Goal: Task Accomplishment & Management: Use online tool/utility

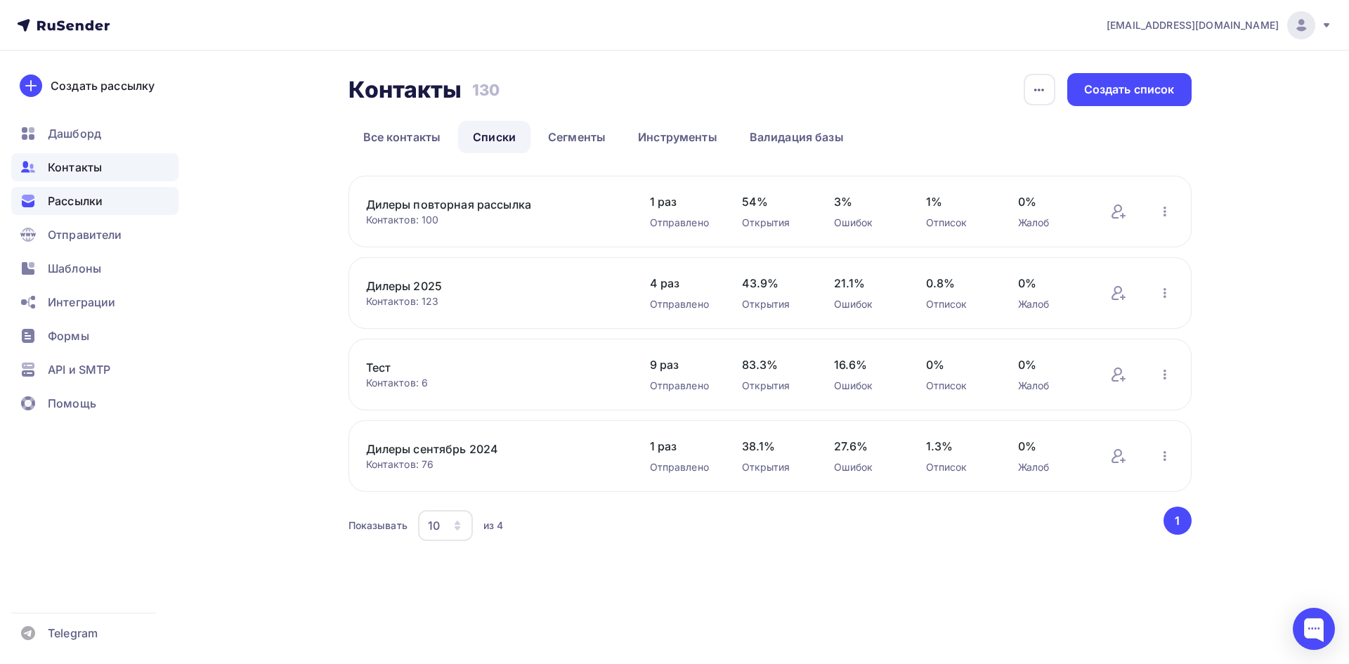
click at [82, 198] on span "Рассылки" at bounding box center [75, 201] width 55 height 17
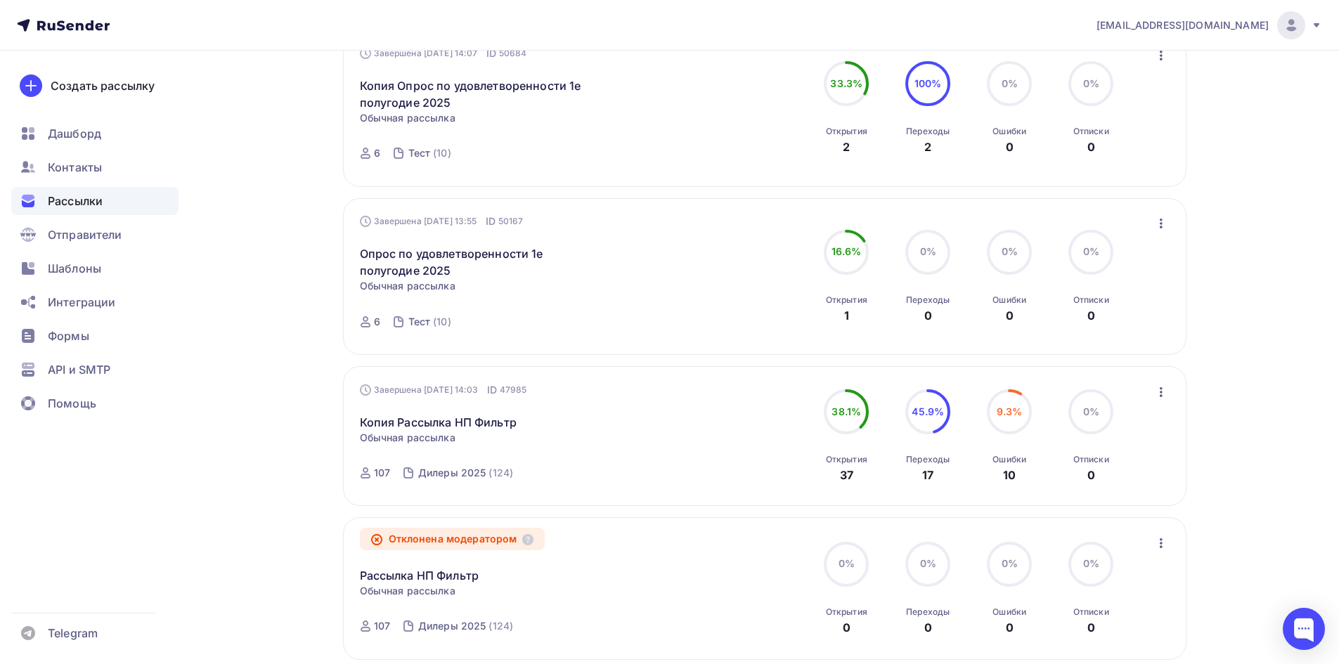
scroll to position [562, 0]
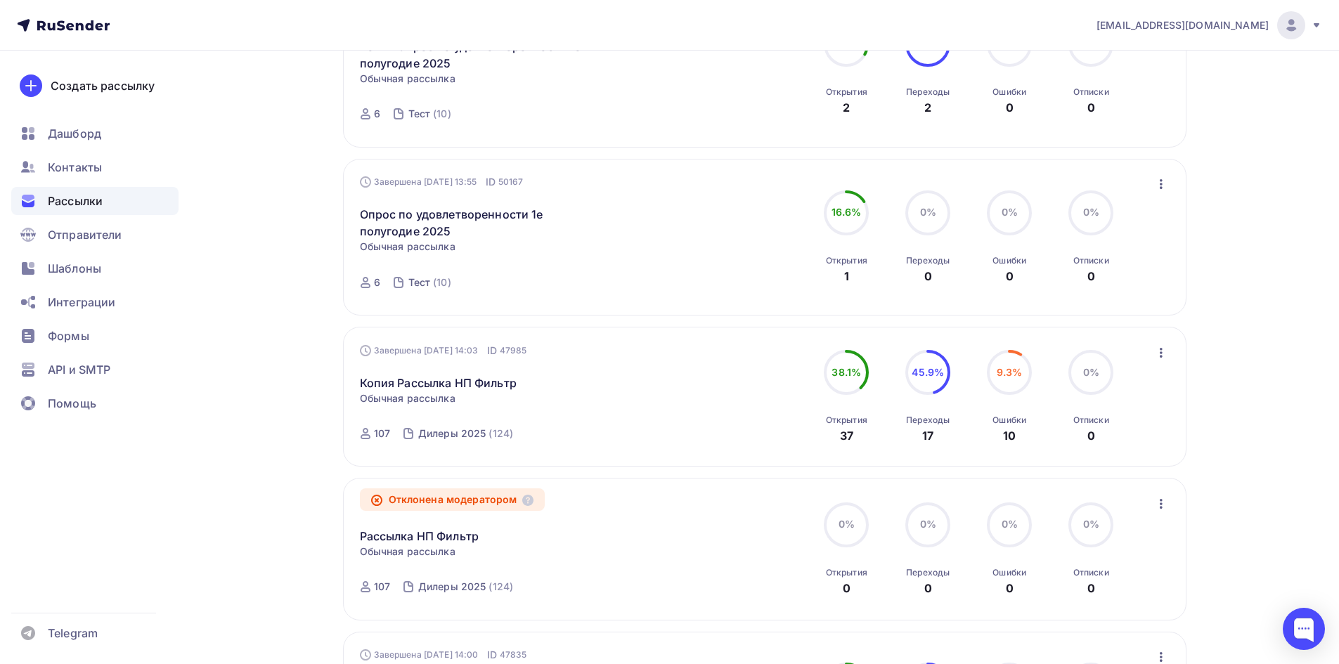
click at [1167, 353] on icon "button" at bounding box center [1161, 352] width 17 height 17
click at [1100, 451] on div "Копировать в новую" at bounding box center [1097, 445] width 144 height 17
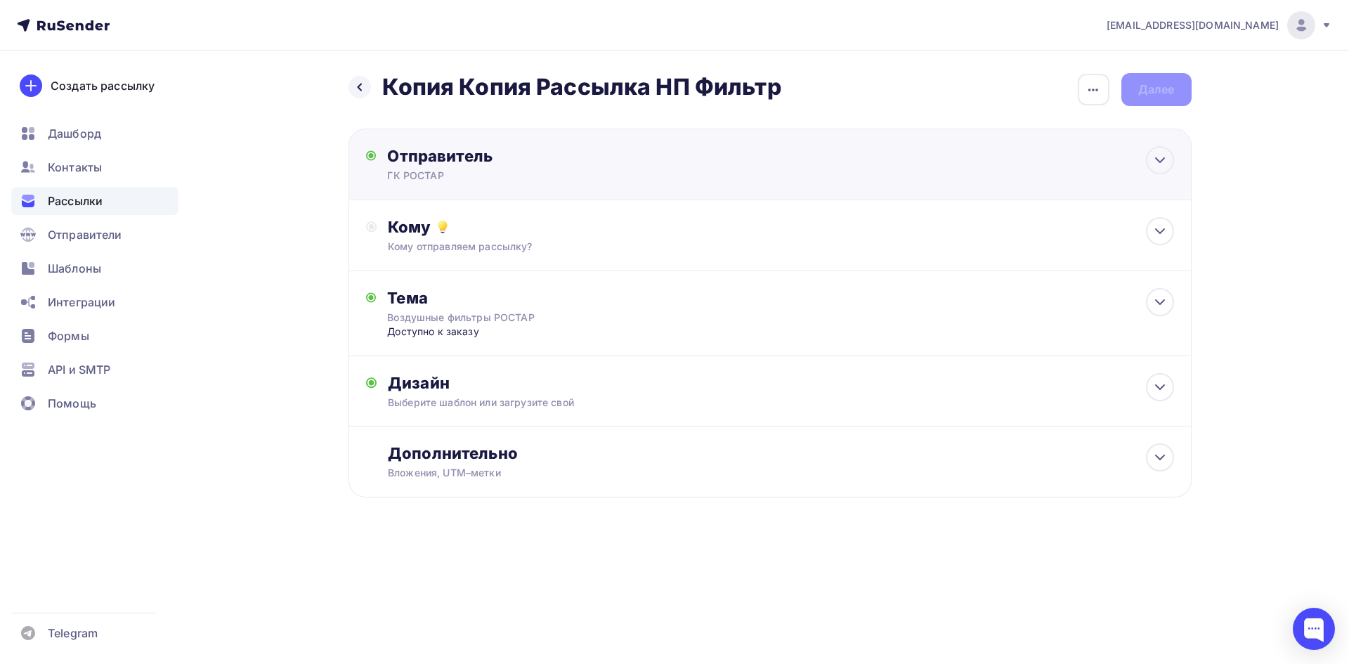
click at [602, 162] on div "Отправитель" at bounding box center [539, 156] width 304 height 20
type input "ГК РОСТАР"
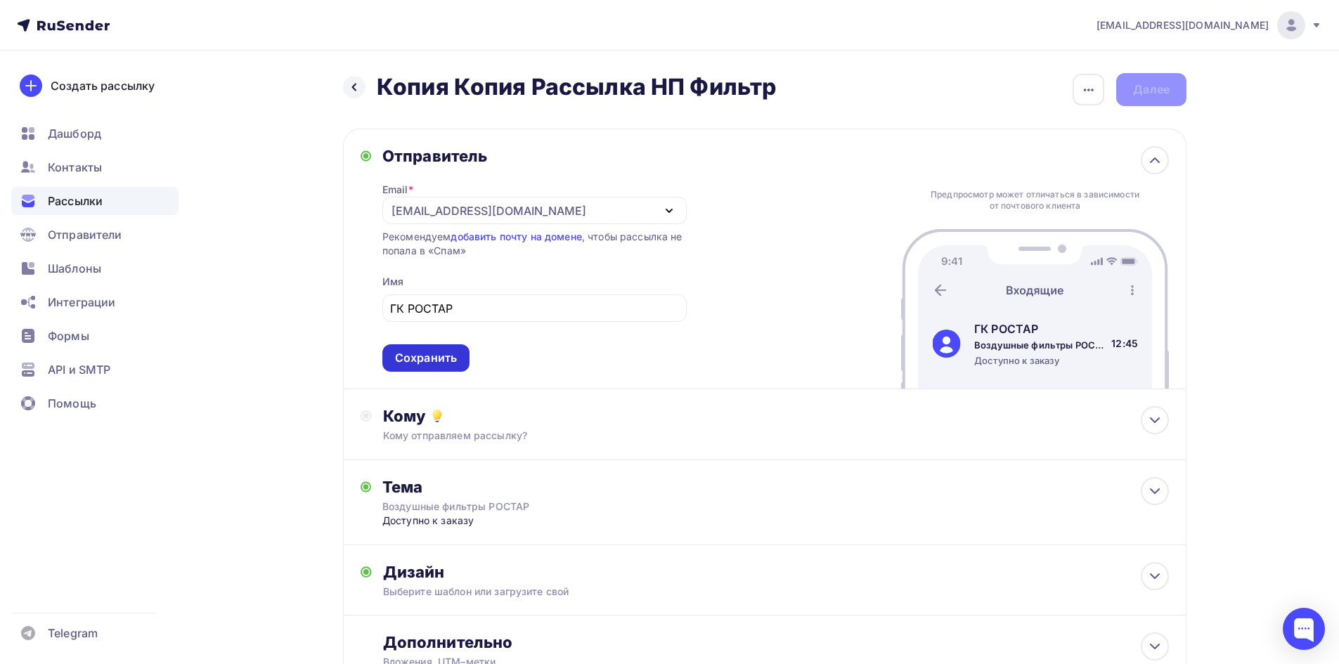
click at [422, 366] on div "Сохранить" at bounding box center [425, 357] width 87 height 27
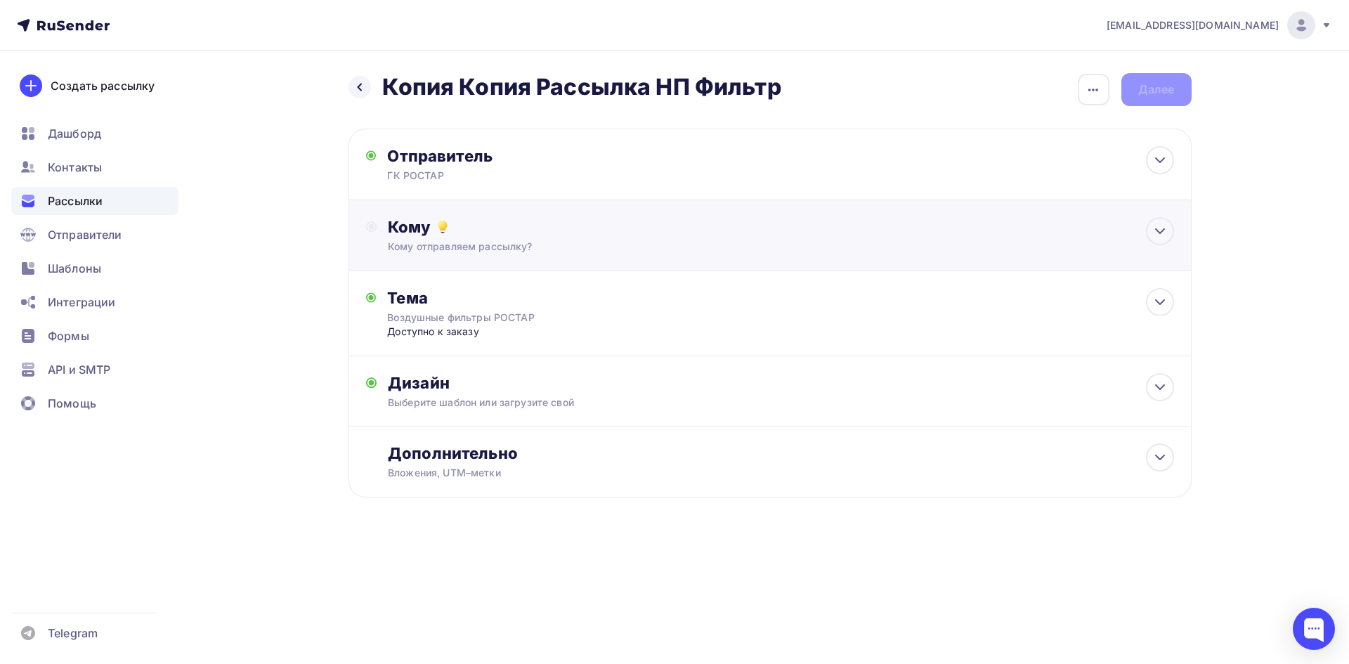
click at [519, 240] on div "Кому отправляем рассылку?" at bounding box center [742, 247] width 708 height 14
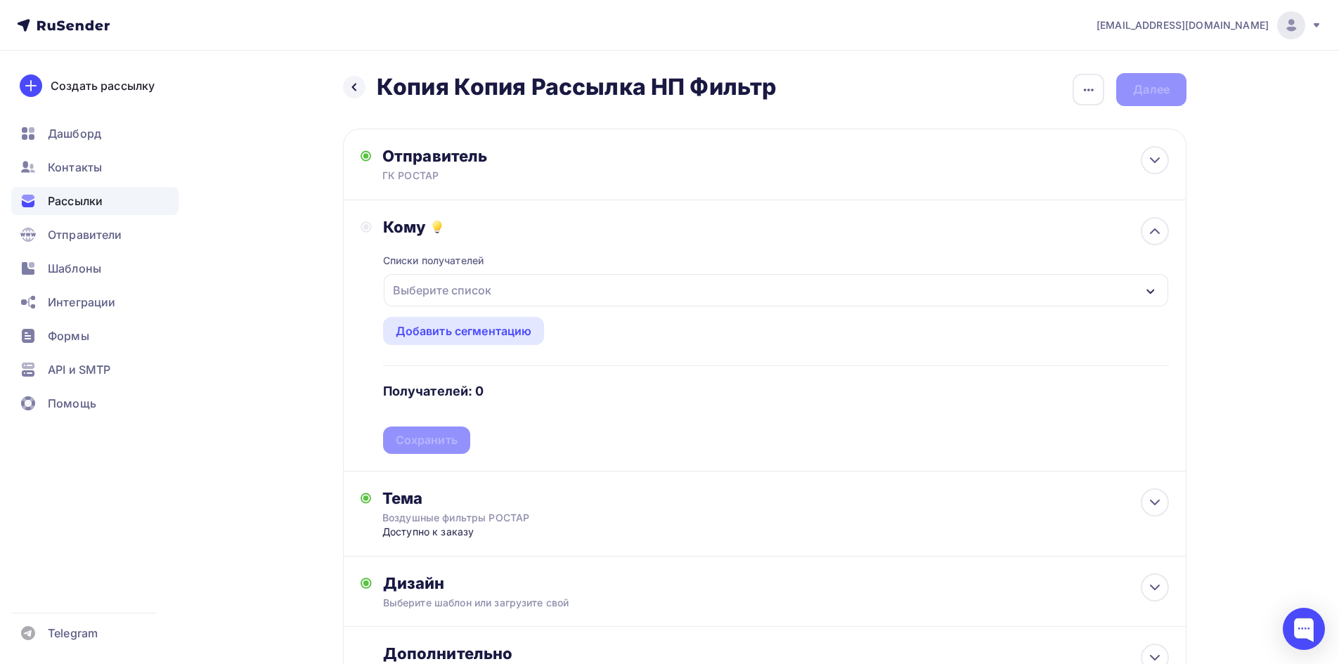
click at [472, 295] on div "Выберите список" at bounding box center [442, 290] width 110 height 25
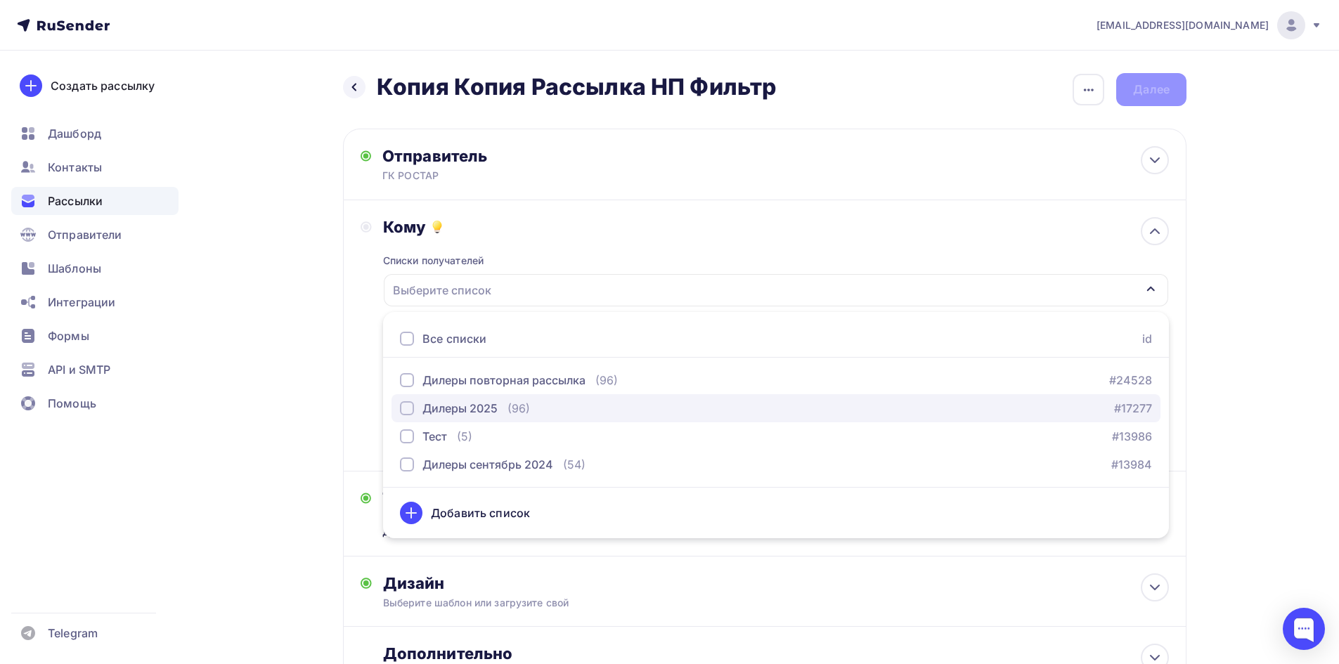
click at [410, 414] on div "button" at bounding box center [407, 408] width 14 height 14
click at [479, 408] on div "Дилеры 2025" at bounding box center [459, 408] width 75 height 17
click at [1234, 361] on div "Назад Копия Копия Рассылка НП Фильтр Копия Копия Рассылка НП Фильтр Закончить п…" at bounding box center [669, 420] width 1152 height 738
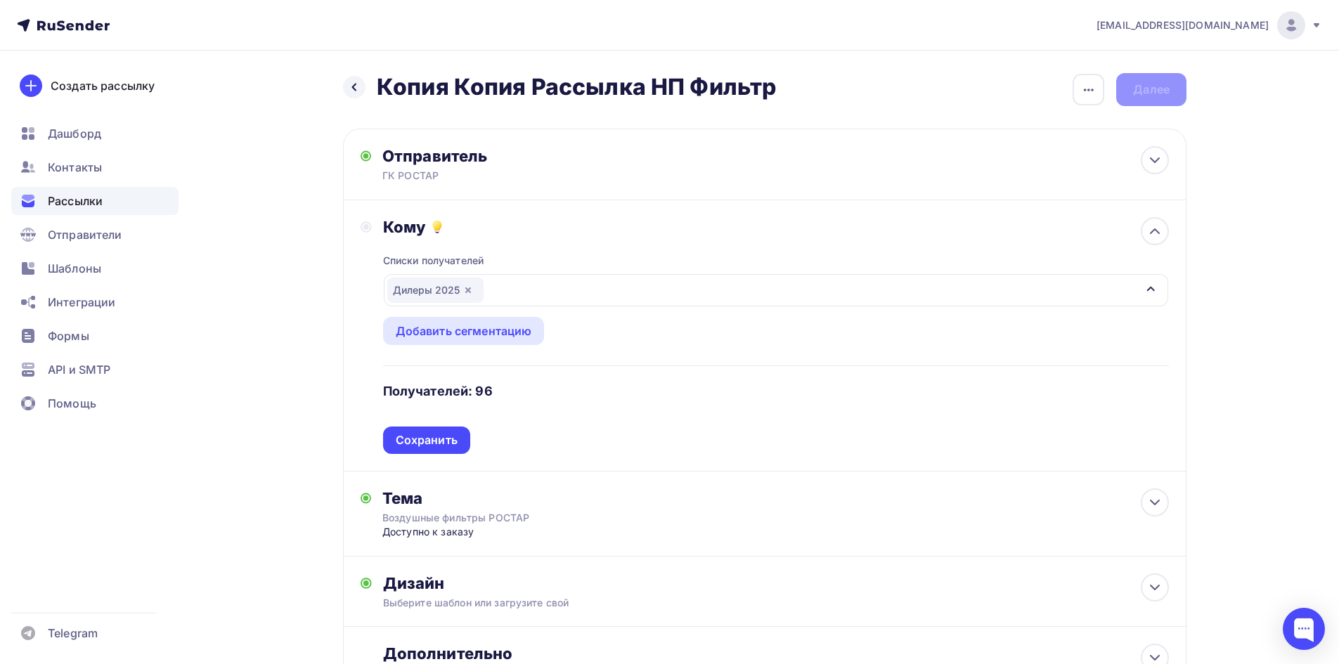
click at [433, 420] on div "Списки получателей Дилеры 2025 Все списки id Дилеры повторная рассылка (96) #24…" at bounding box center [776, 345] width 786 height 217
click at [432, 429] on div "Сохранить" at bounding box center [426, 440] width 87 height 27
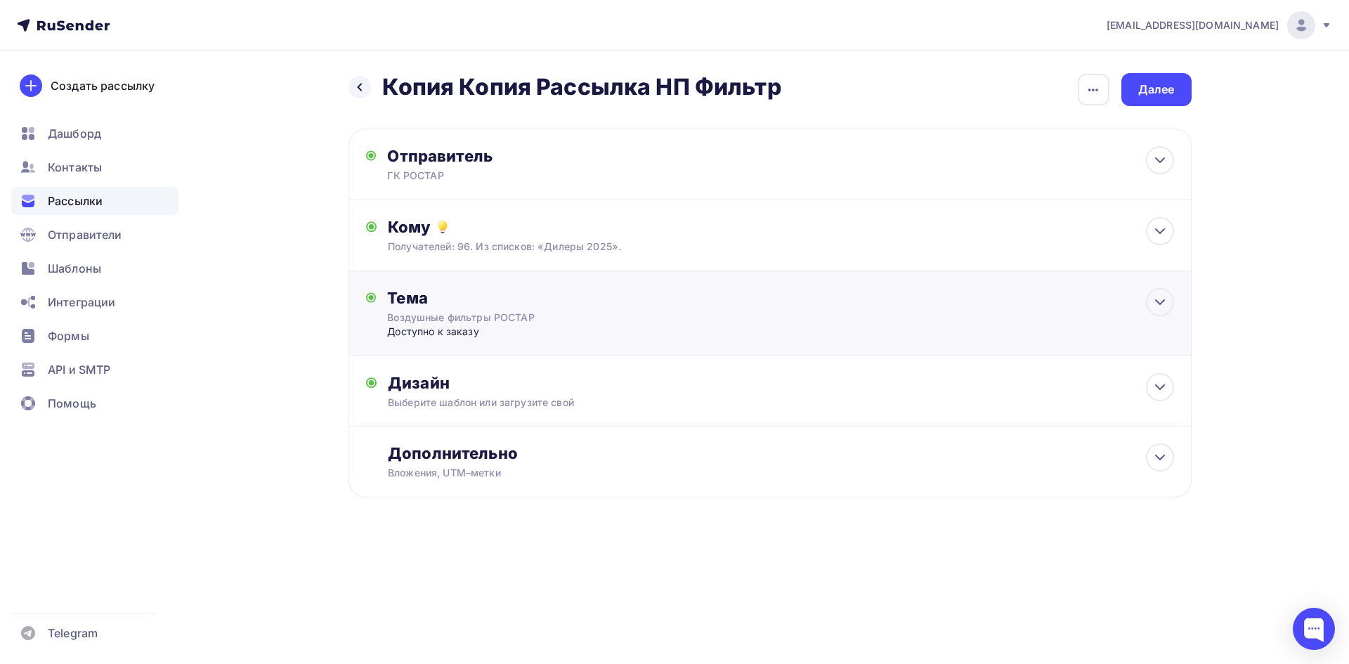
click at [493, 304] on div "Тема" at bounding box center [526, 298] width 278 height 20
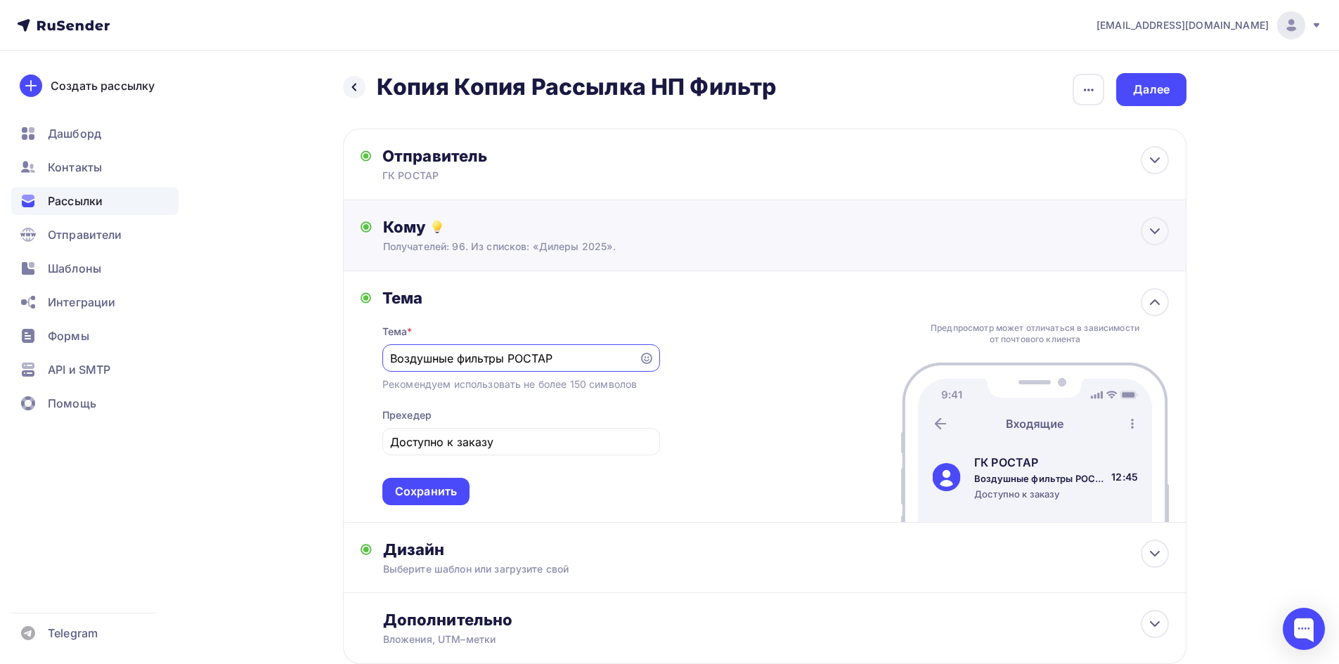
click at [538, 248] on div "Получателей: 96. Из списков: «Дилеры 2025»." at bounding box center [737, 247] width 708 height 14
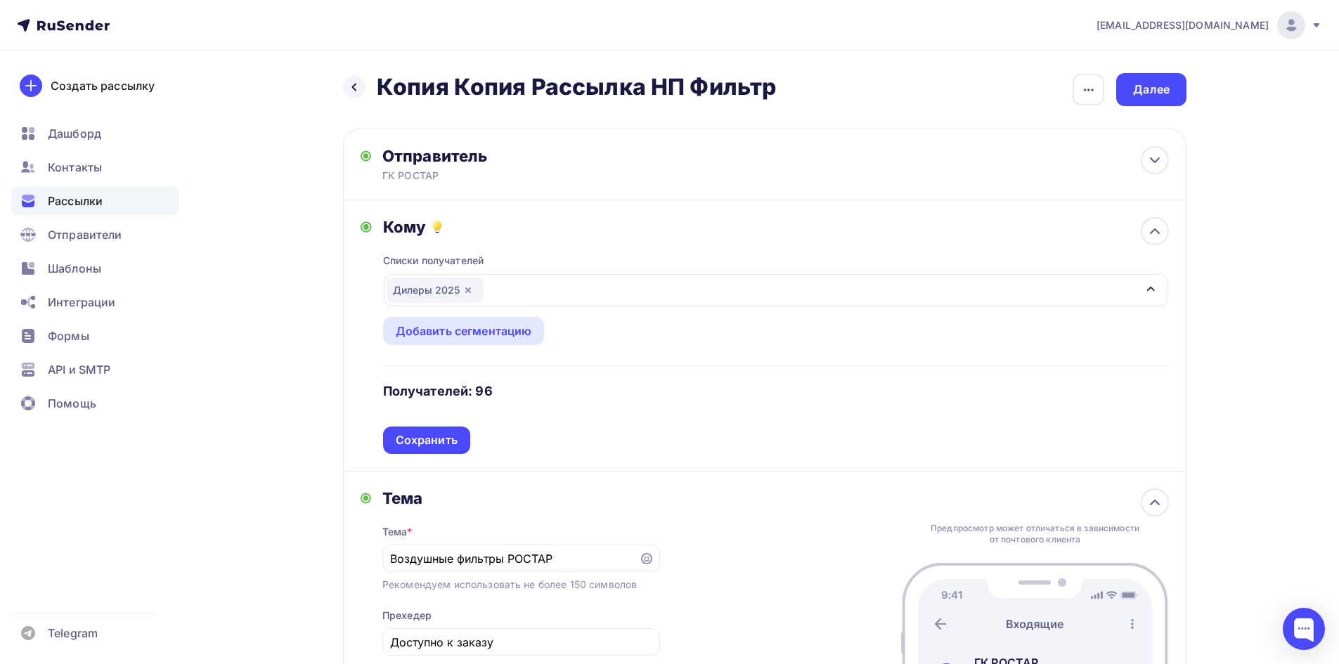
click at [469, 287] on icon "button" at bounding box center [467, 290] width 11 height 11
click at [482, 288] on div "Выберите список" at bounding box center [442, 290] width 110 height 25
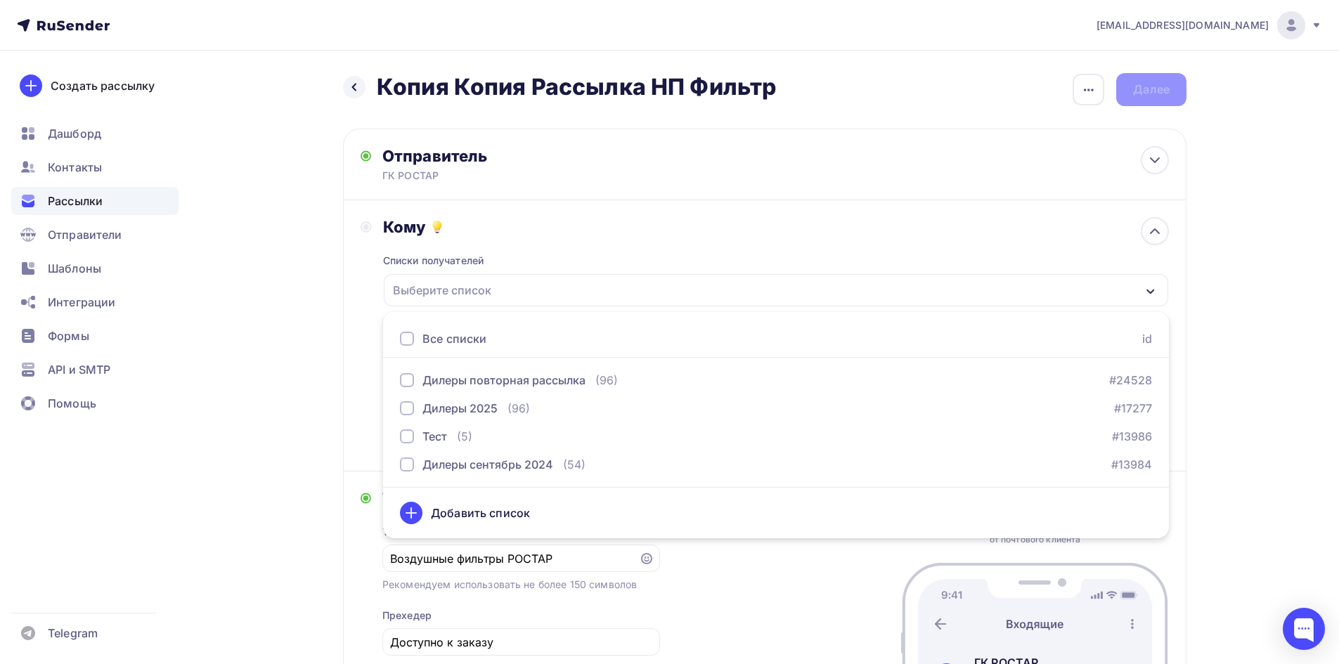
click at [1224, 303] on div "Назад Копия Копия Рассылка НП Фильтр Копия Копия Рассылка НП Фильтр Закончить п…" at bounding box center [669, 503] width 1152 height 905
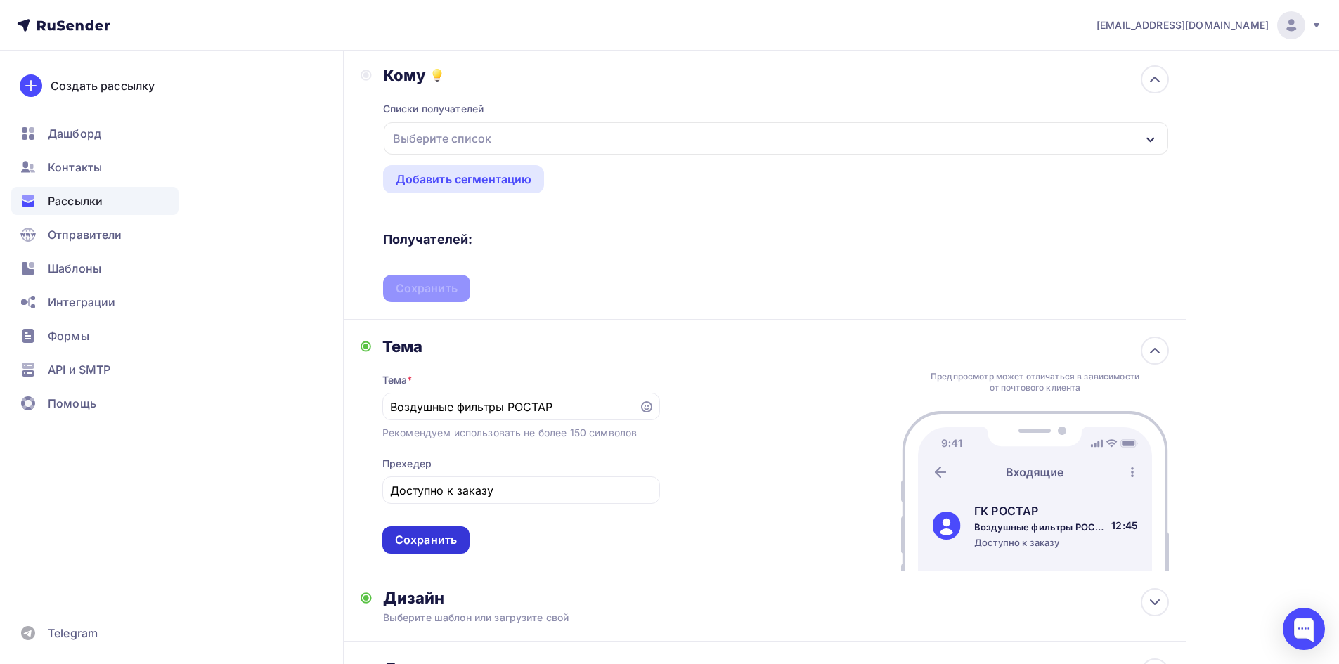
scroll to position [291, 0]
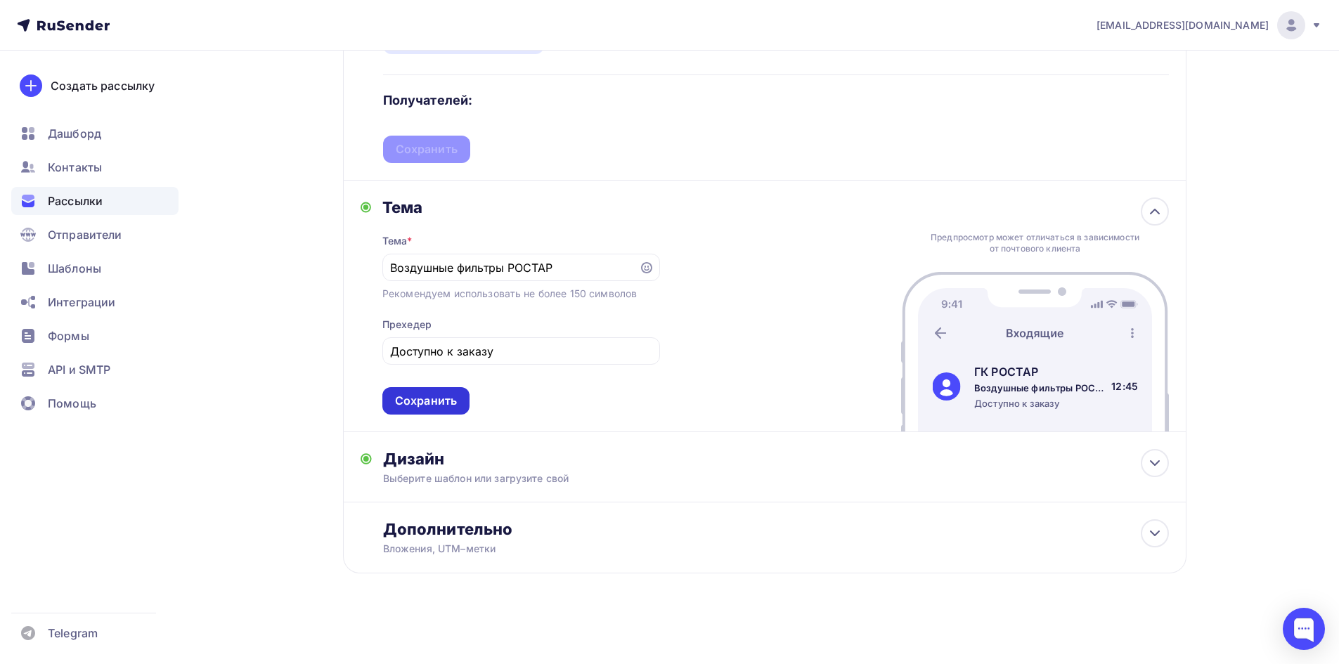
click at [417, 407] on div "Сохранить" at bounding box center [426, 401] width 62 height 16
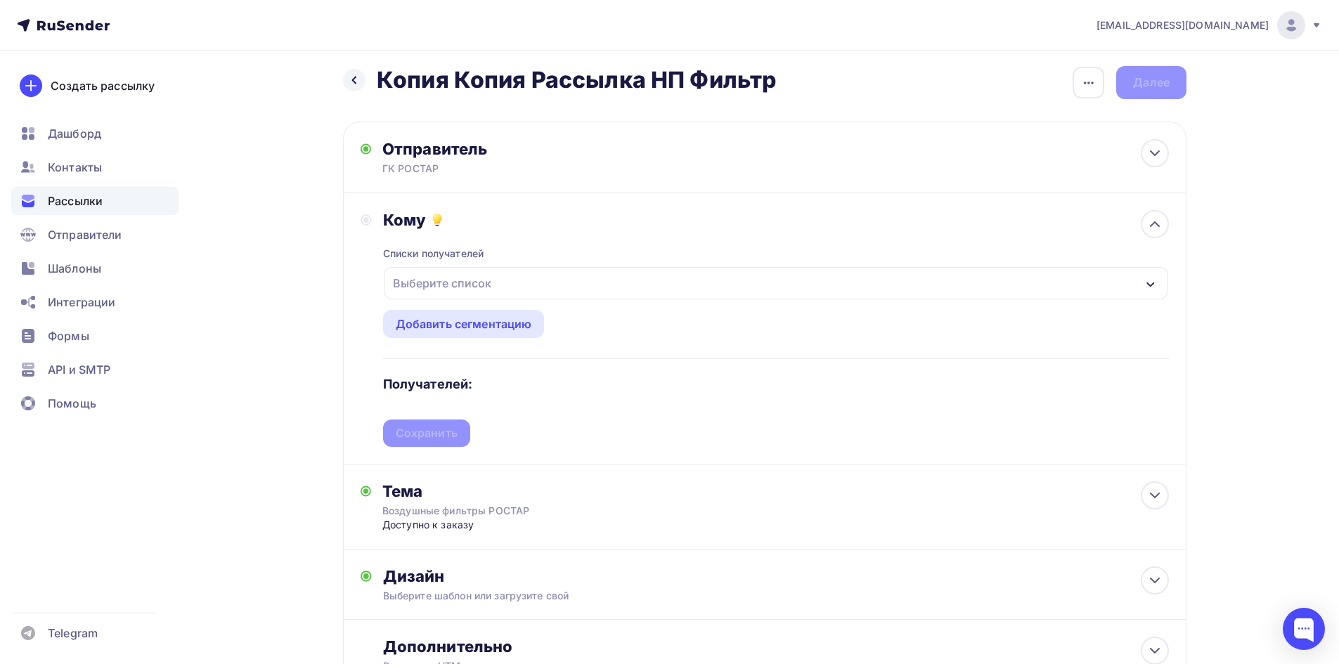
scroll to position [0, 0]
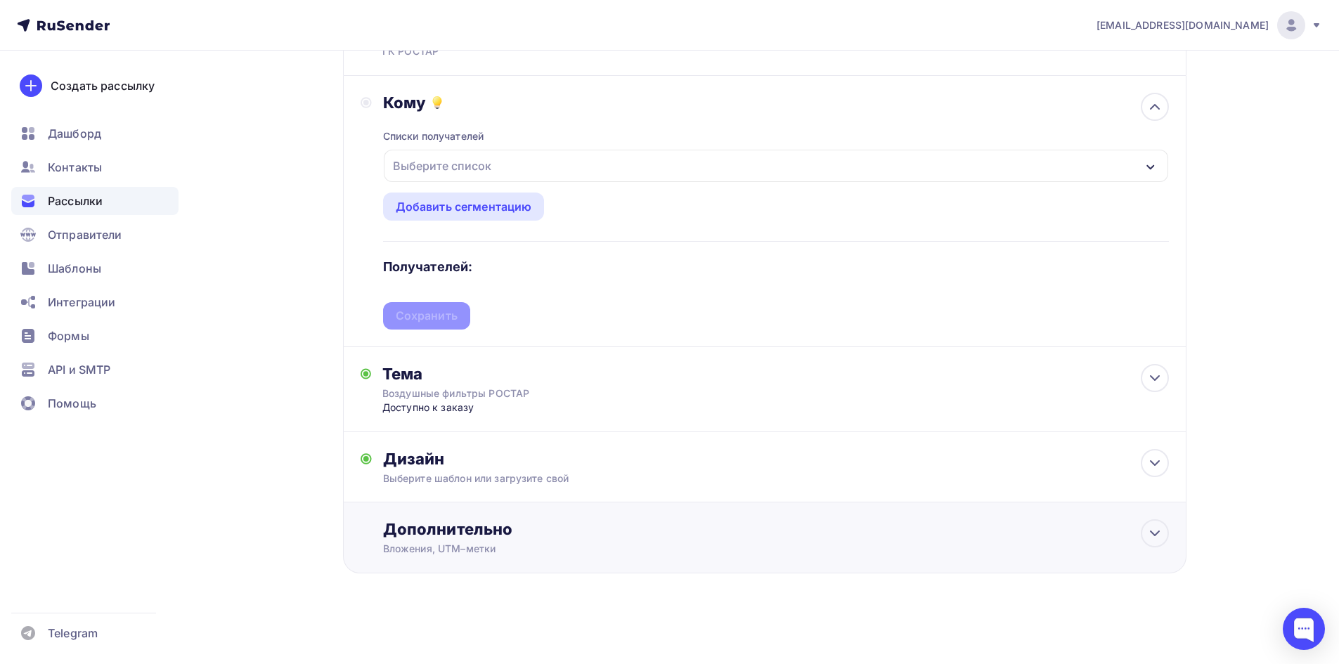
click at [510, 540] on div "Дополнительно Вложения, UTM–метки Вложения Добавить файл Максимальный суммарный…" at bounding box center [776, 537] width 786 height 37
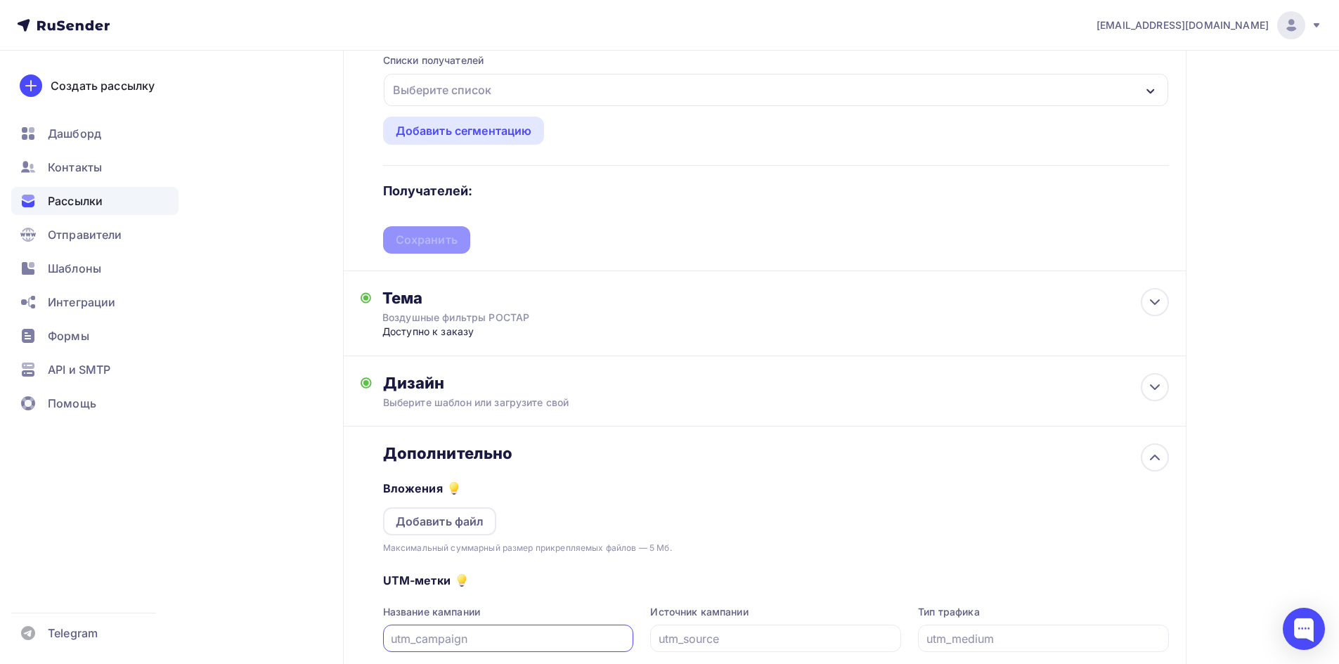
scroll to position [346, 0]
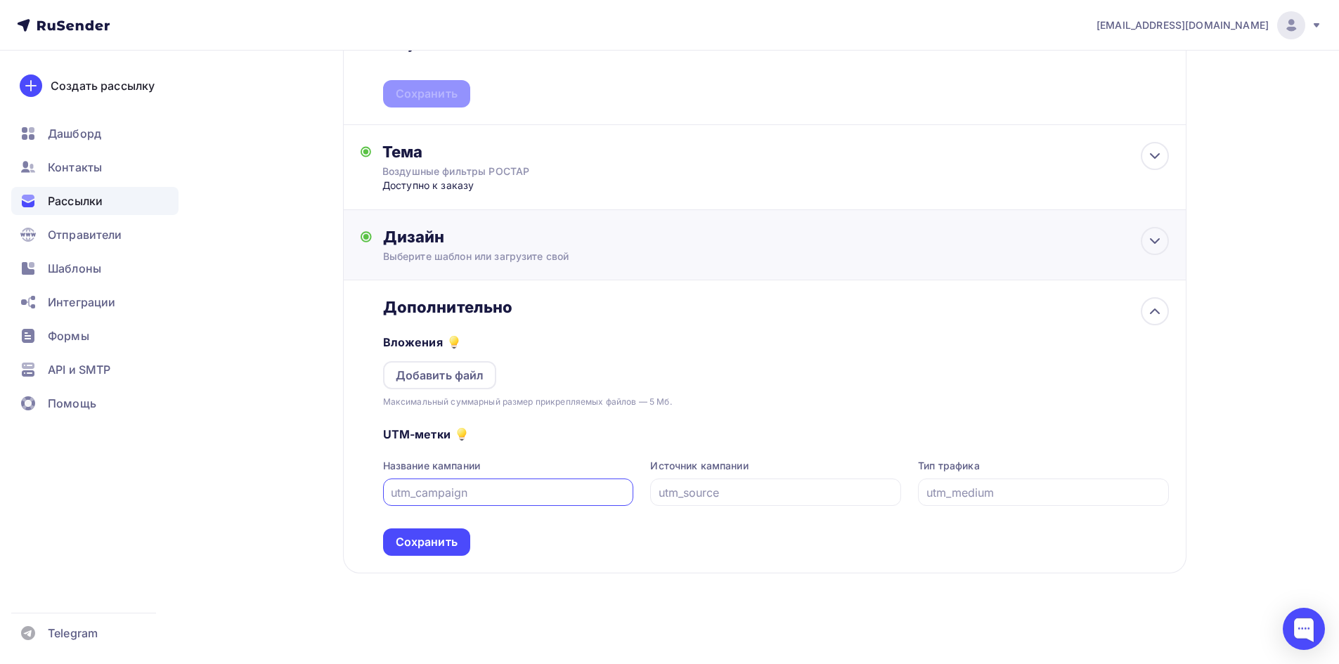
click at [803, 258] on div "Выберите шаблон или загрузите свой" at bounding box center [737, 257] width 708 height 14
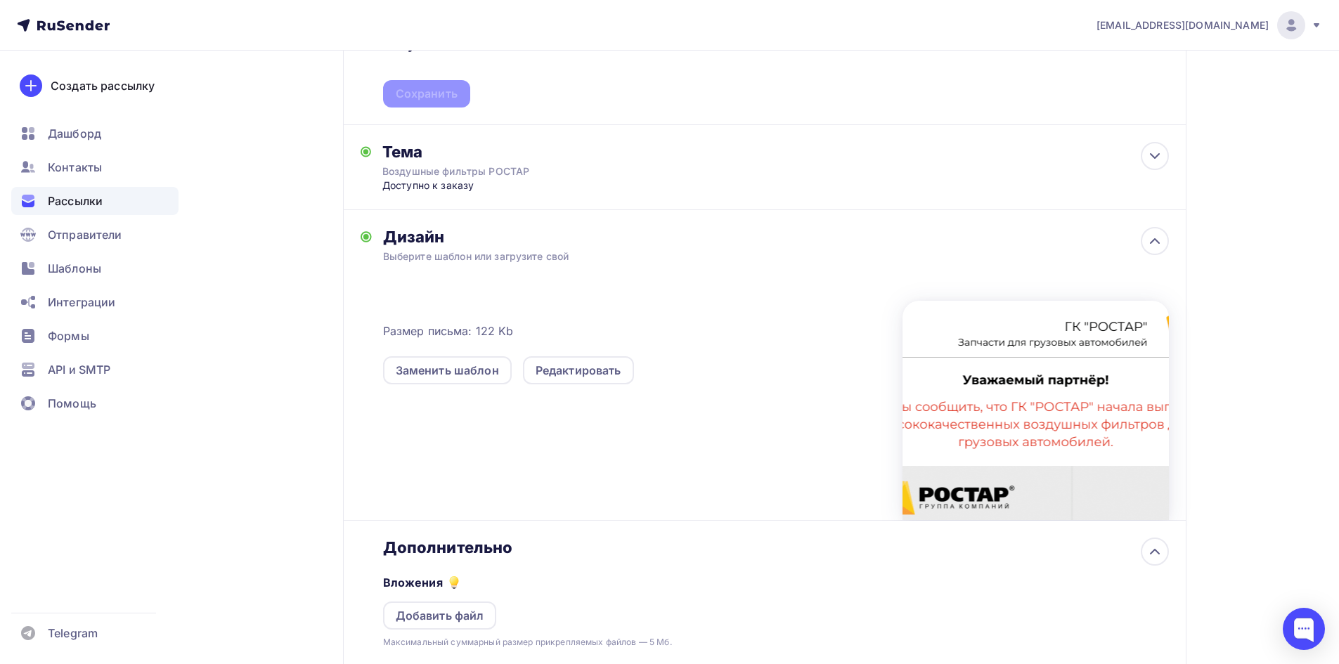
click at [800, 250] on div "Выберите шаблон или загрузите свой" at bounding box center [737, 257] width 708 height 14
click at [1150, 246] on icon at bounding box center [1154, 241] width 17 height 17
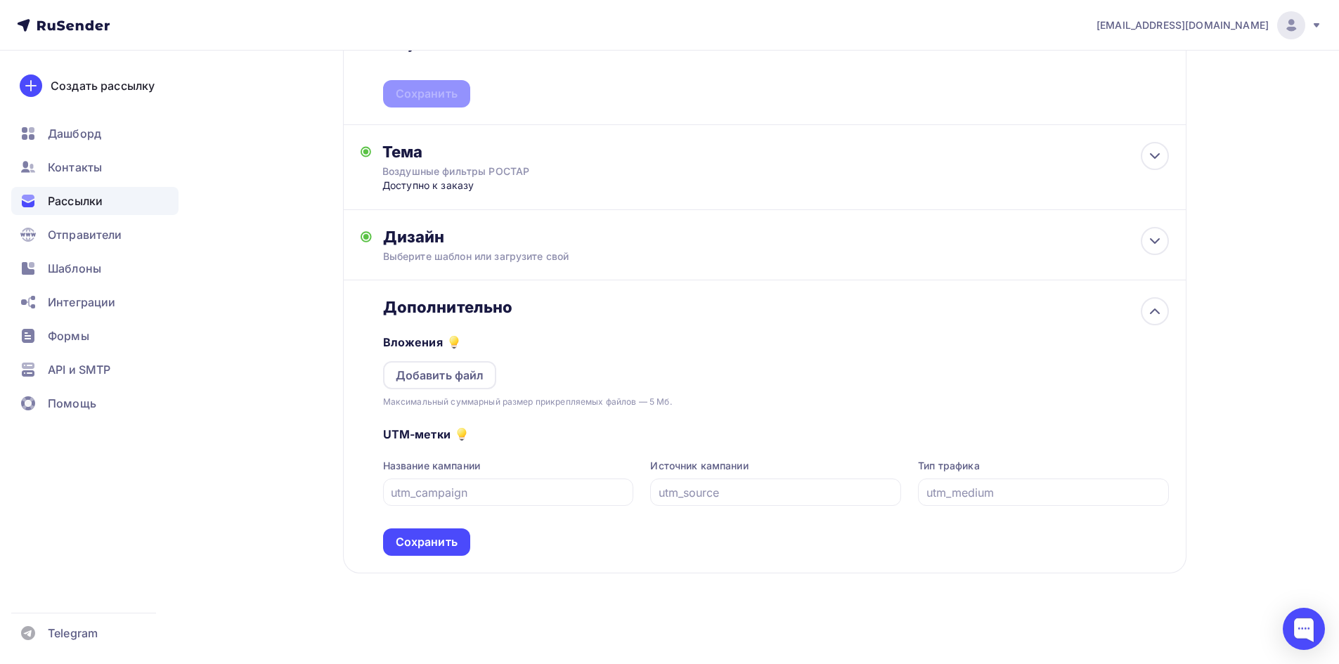
click at [445, 550] on div "Сохранить" at bounding box center [426, 542] width 87 height 27
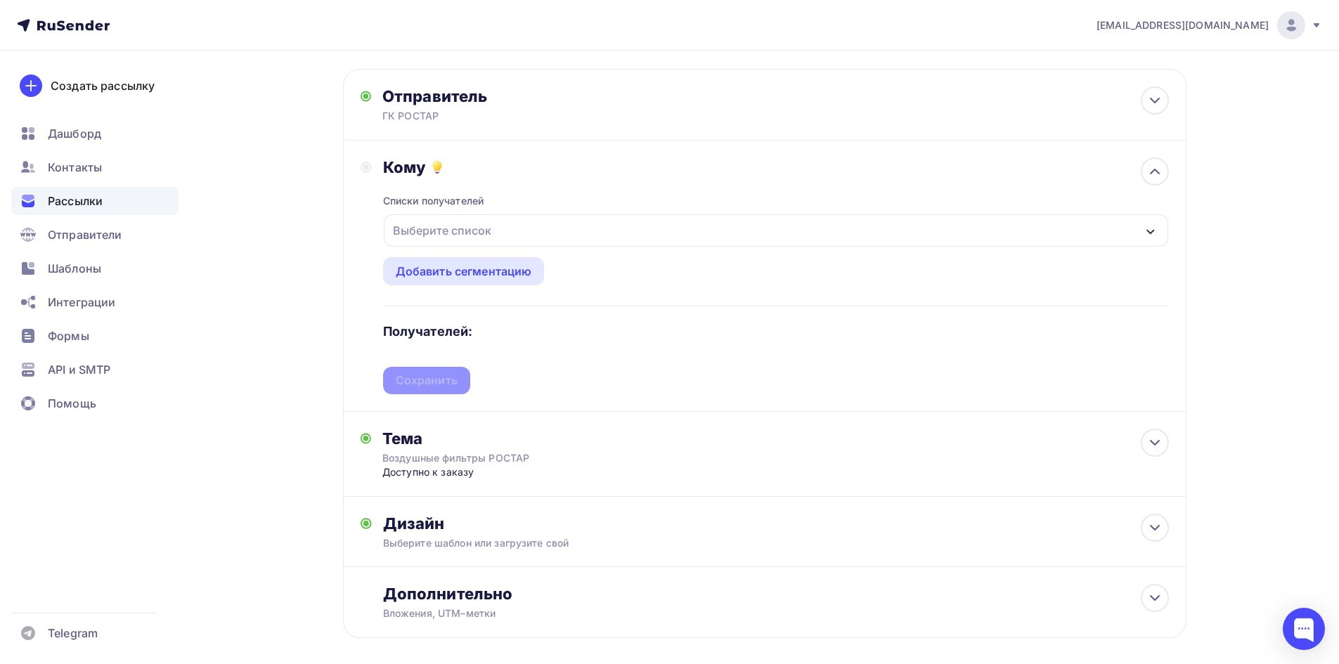
scroll to position [54, 0]
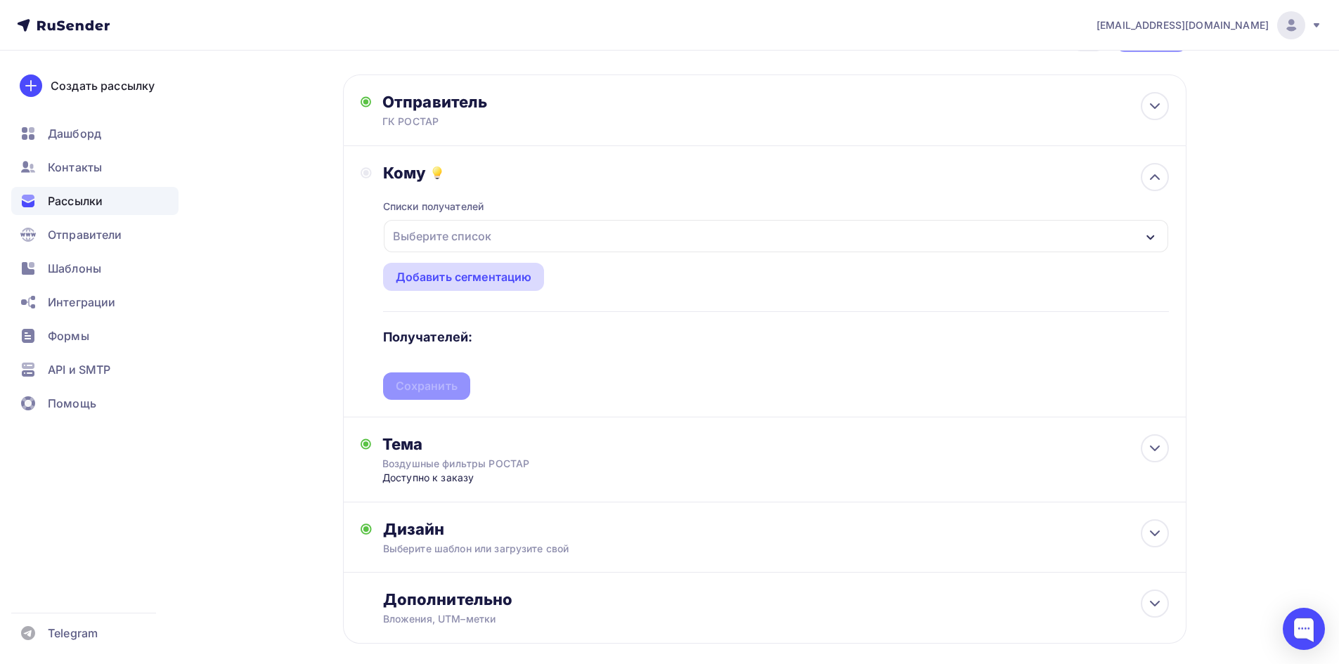
click at [470, 278] on div "Добавить сегментацию" at bounding box center [464, 276] width 136 height 17
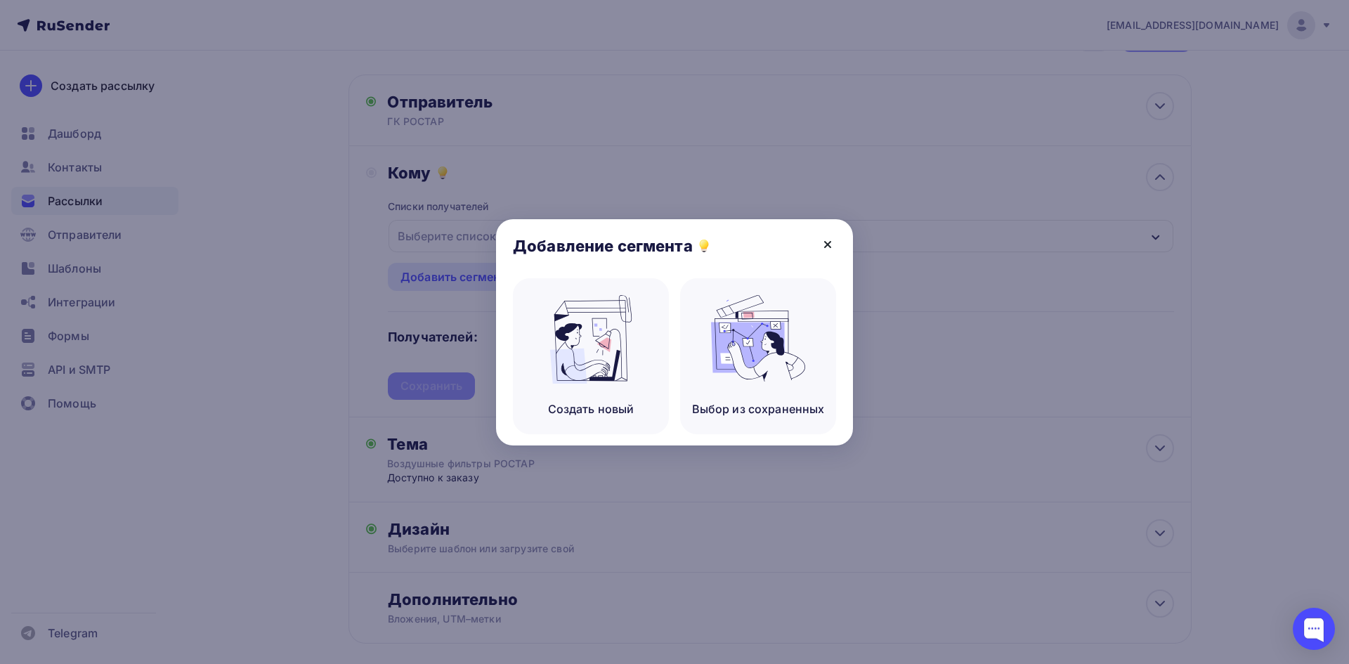
click at [829, 241] on icon at bounding box center [828, 244] width 17 height 17
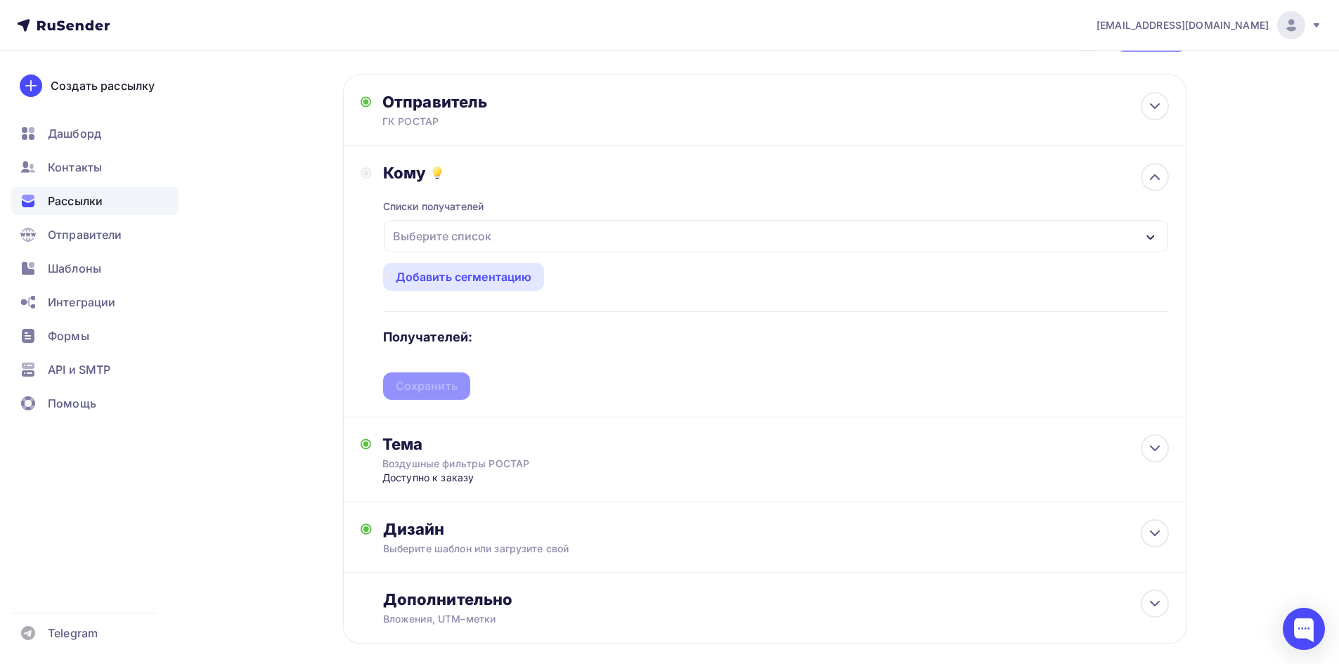
click at [498, 252] on button "Выберите список" at bounding box center [776, 236] width 786 height 34
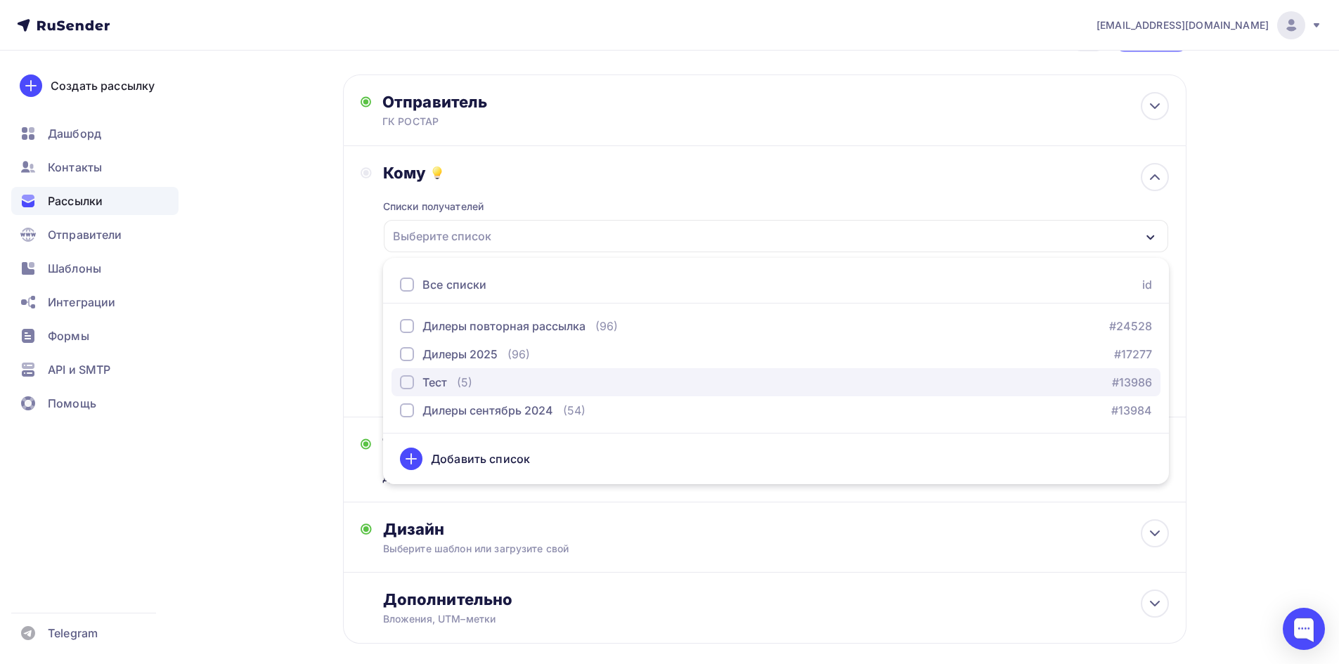
click at [438, 378] on div "Тест" at bounding box center [434, 382] width 25 height 17
click at [1238, 316] on div "Назад Копия Копия Рассылка НП Фильтр Копия Копия Рассылка НП Фильтр Закончить п…" at bounding box center [669, 365] width 1152 height 738
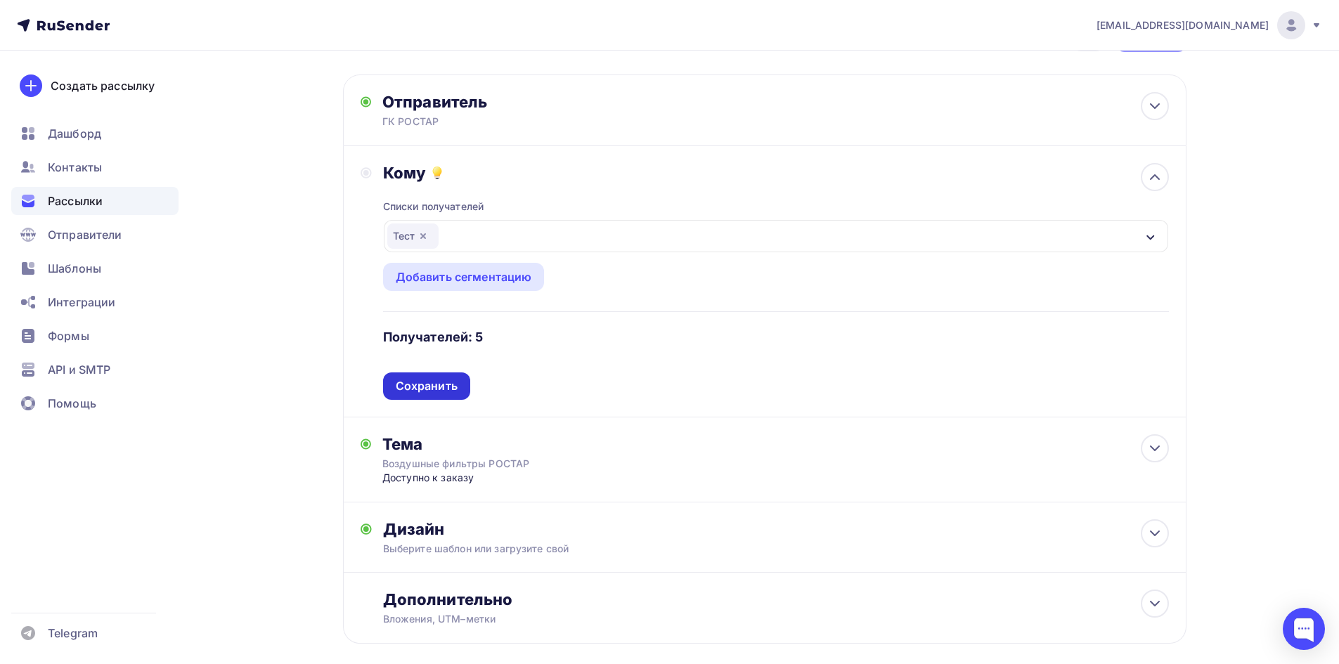
click at [403, 384] on div "Сохранить" at bounding box center [427, 386] width 62 height 16
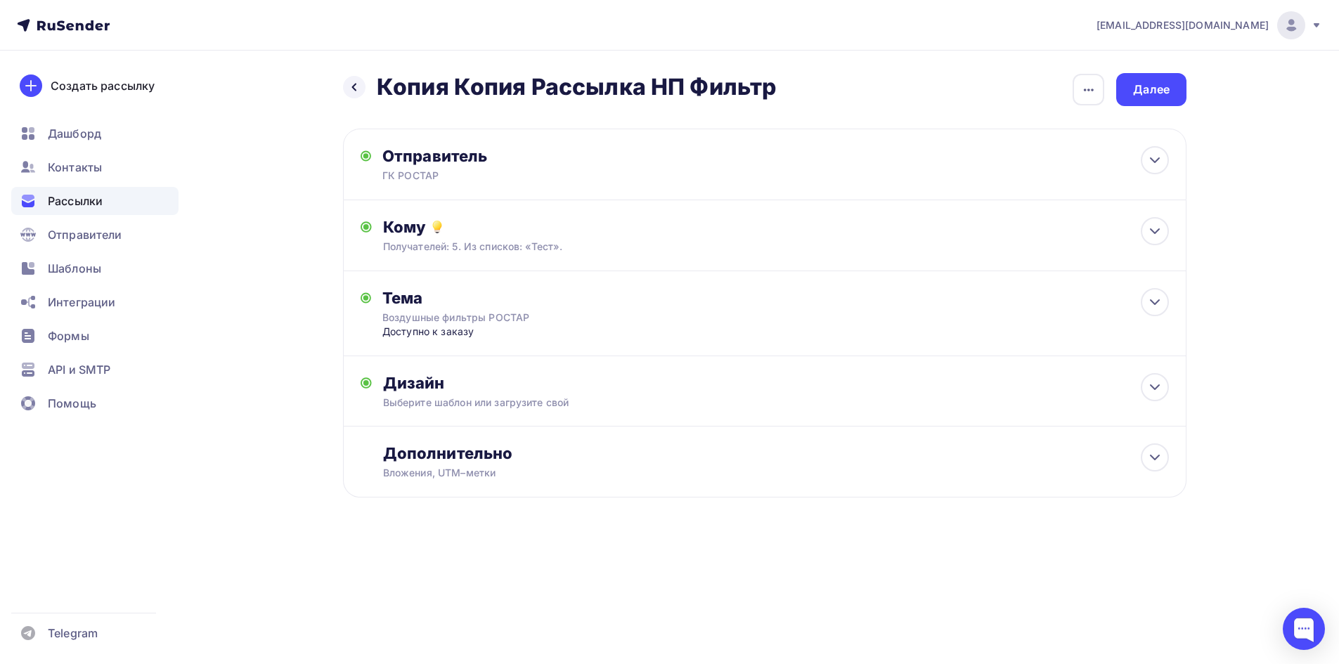
scroll to position [0, 0]
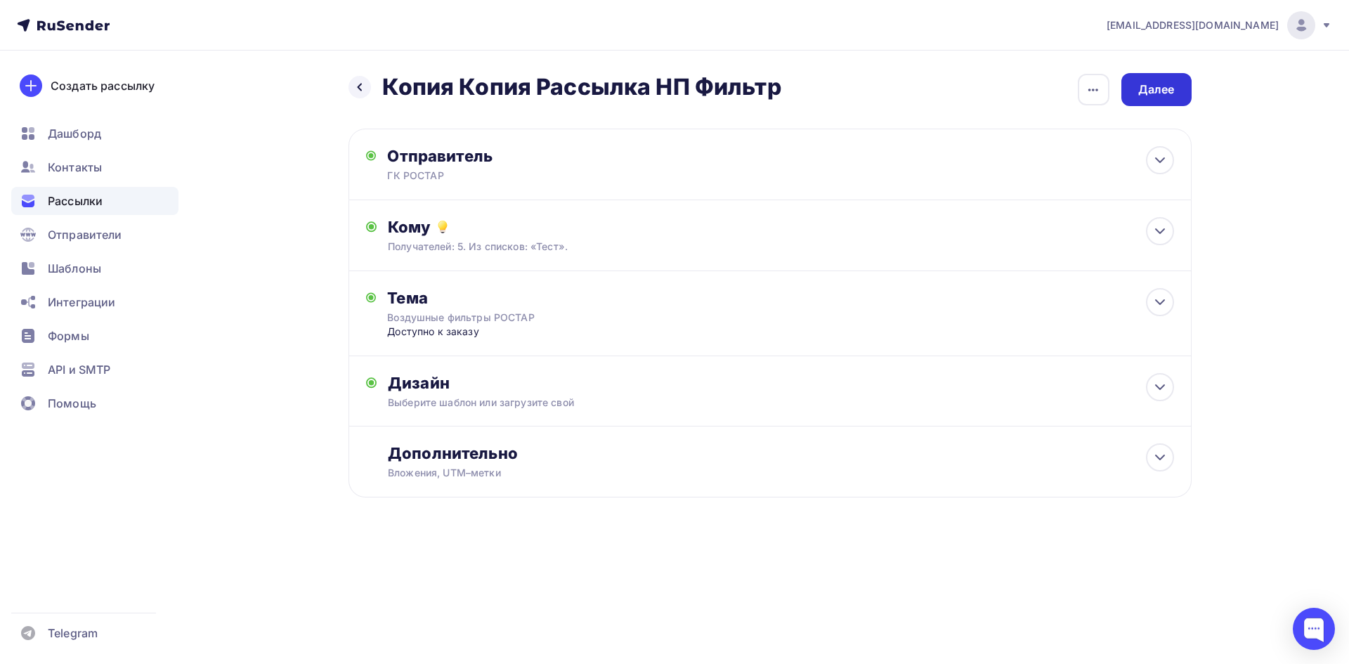
click at [1166, 87] on div "Далее" at bounding box center [1157, 90] width 37 height 16
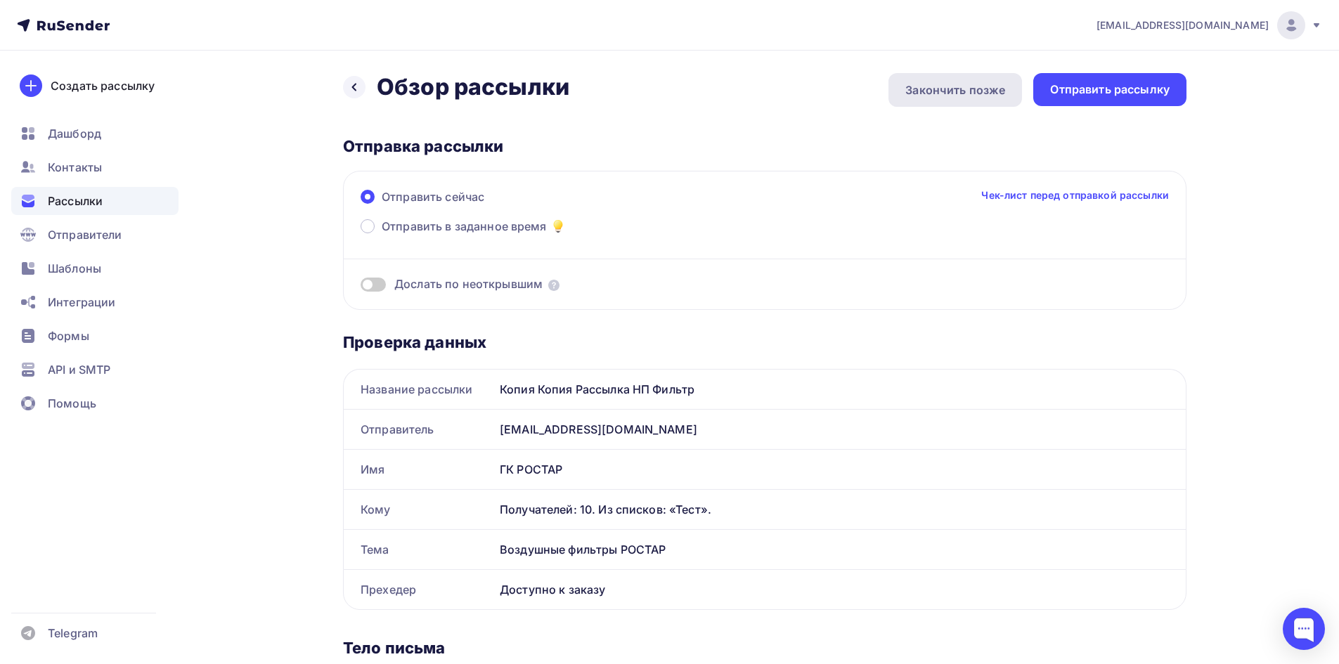
click at [952, 88] on div "Закончить позже" at bounding box center [955, 90] width 100 height 17
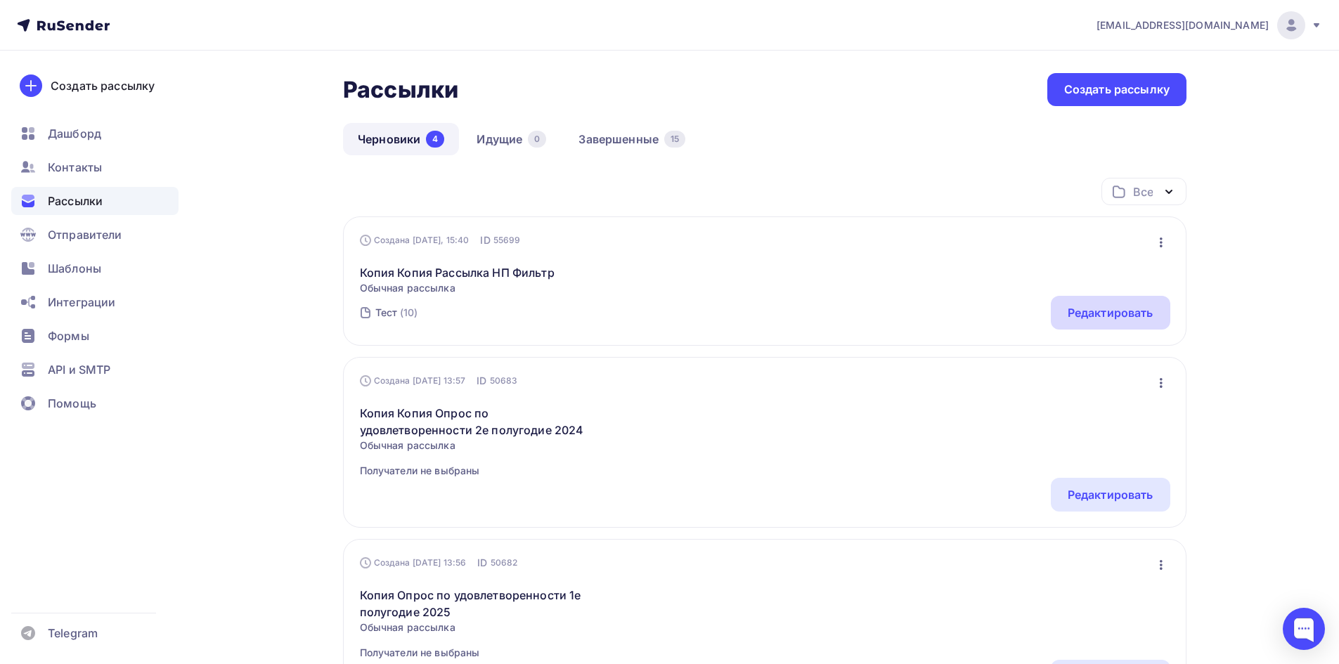
click at [1138, 316] on div "Редактировать" at bounding box center [1111, 312] width 86 height 17
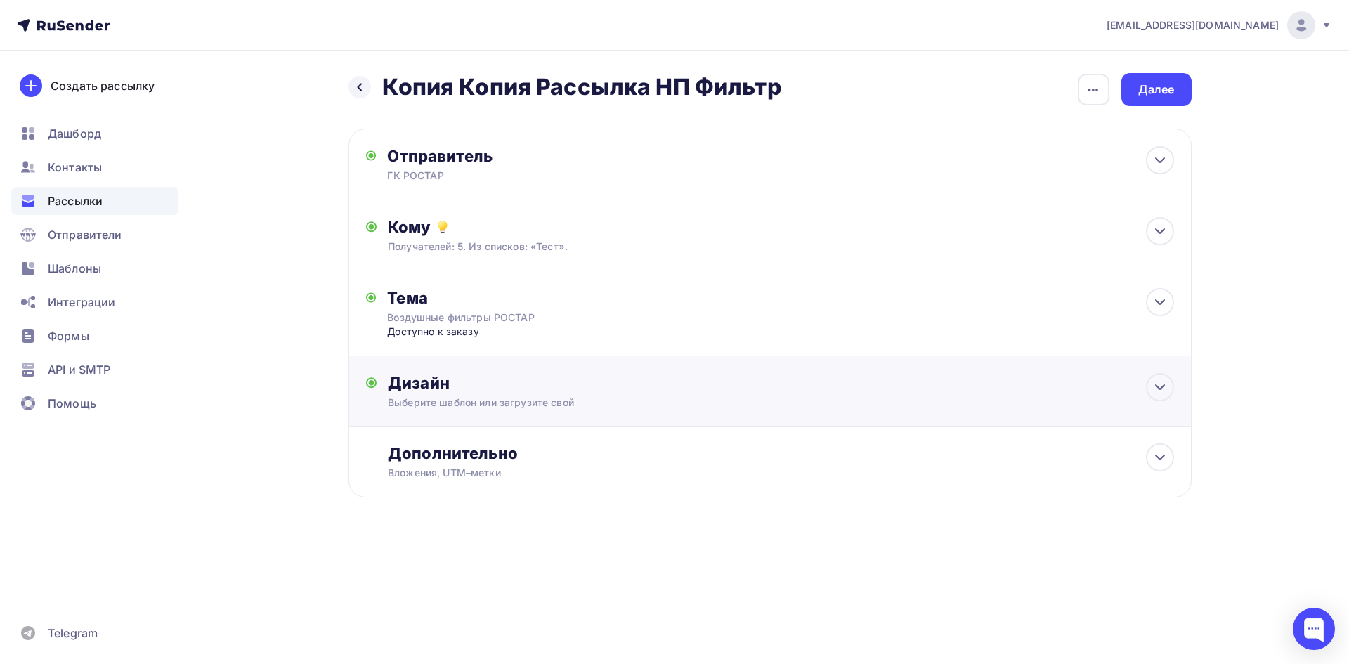
click at [497, 387] on div "Дизайн" at bounding box center [781, 383] width 786 height 20
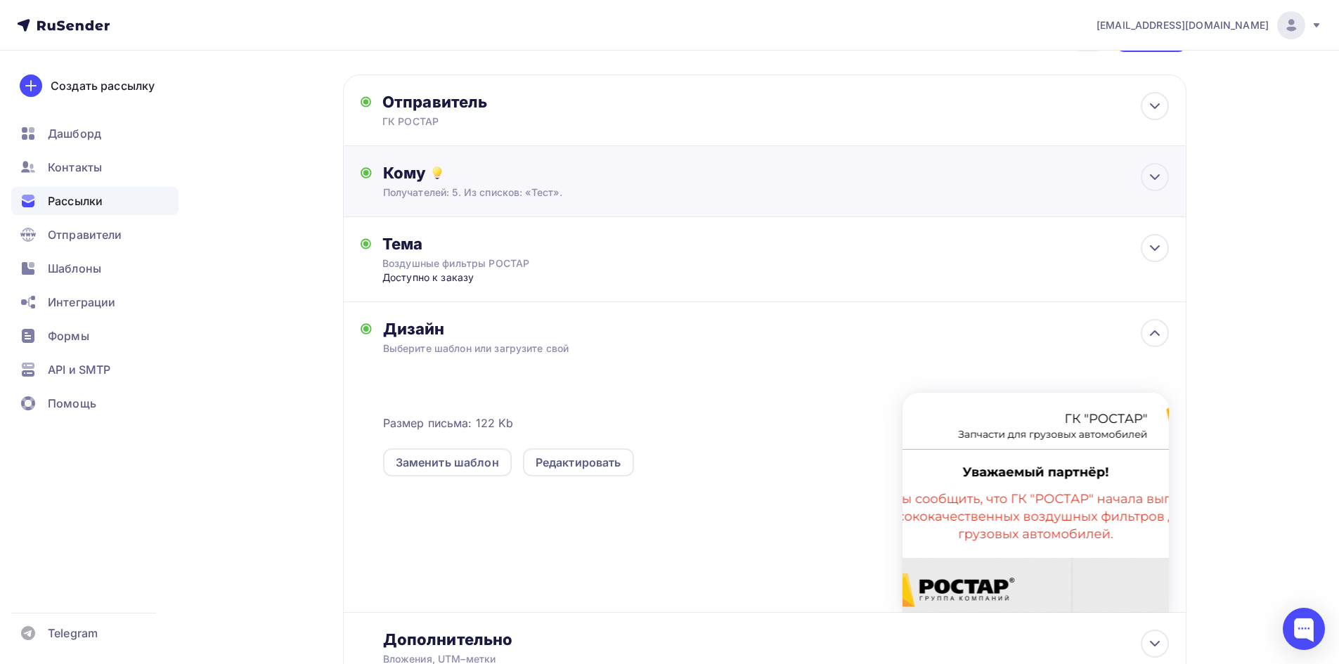
scroll to position [141, 0]
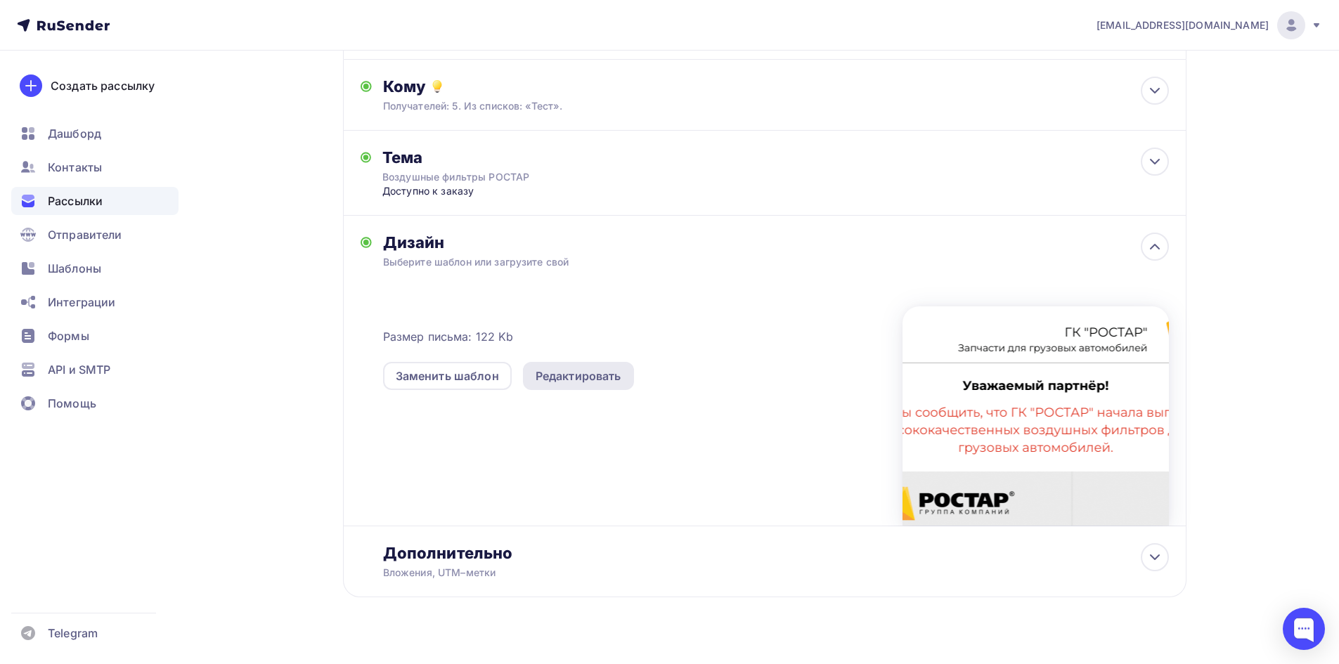
click at [583, 375] on div "Редактировать" at bounding box center [579, 376] width 86 height 17
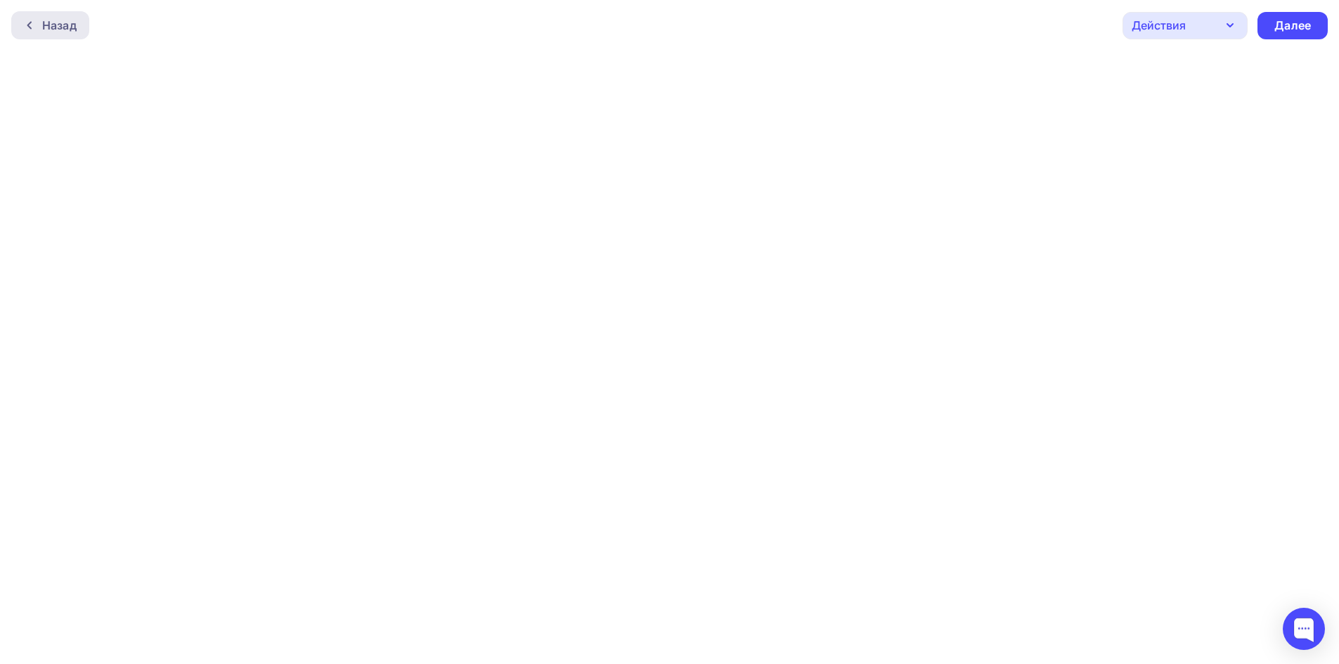
click at [53, 30] on div "Назад" at bounding box center [59, 25] width 34 height 17
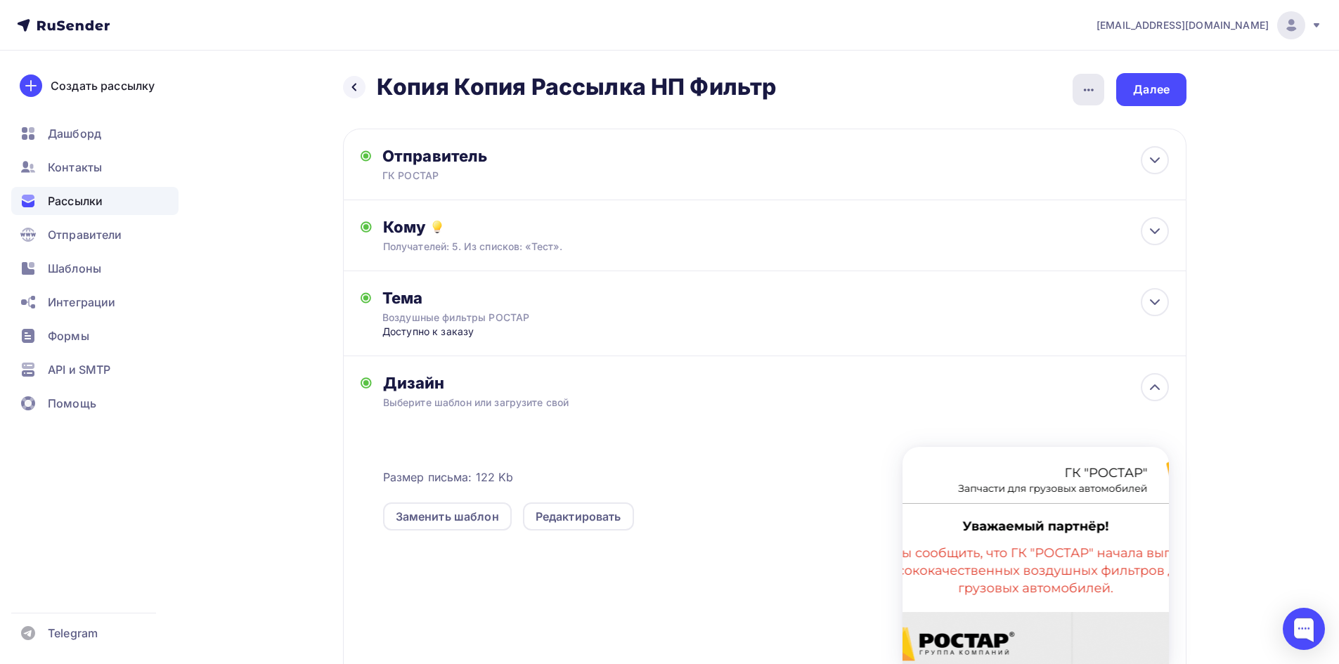
click at [1094, 98] on div "button" at bounding box center [1089, 90] width 32 height 32
click at [985, 204] on div "Удалить" at bounding box center [1014, 200] width 174 height 17
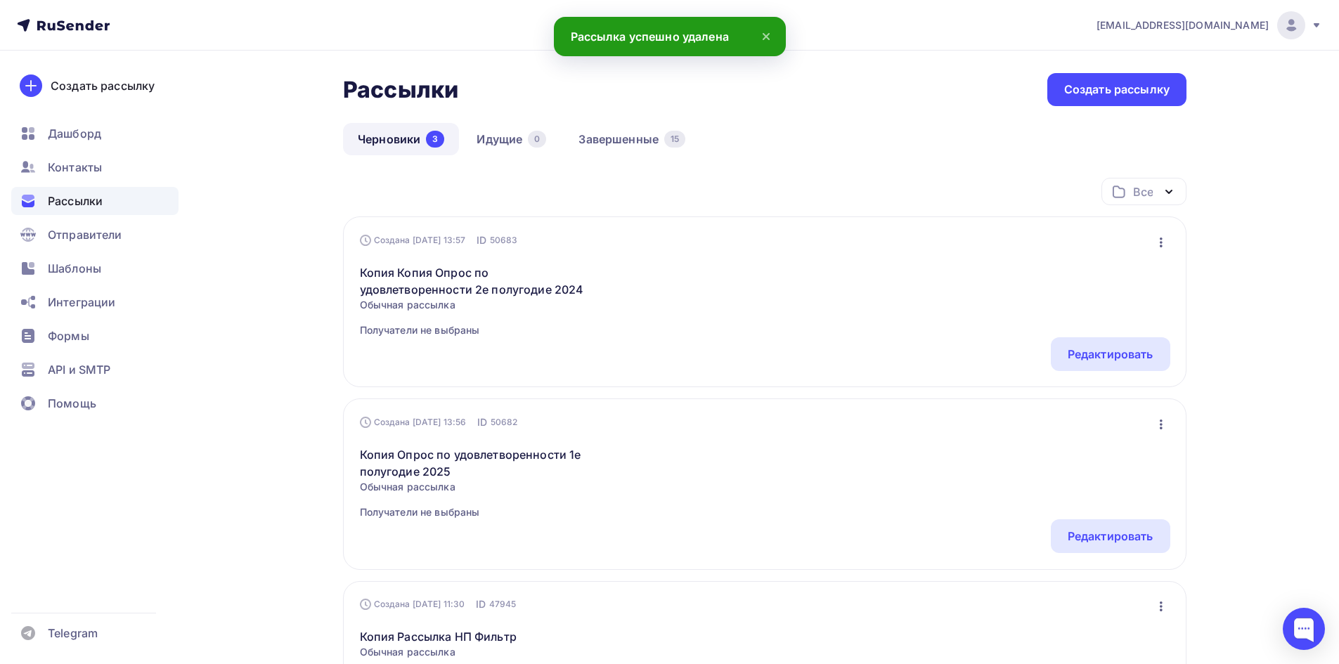
click at [220, 152] on div "Рассылки Рассылки Создать рассылку Черновики 3 Идущие 0 Завершенные 15 Черновик…" at bounding box center [669, 478] width 1152 height 854
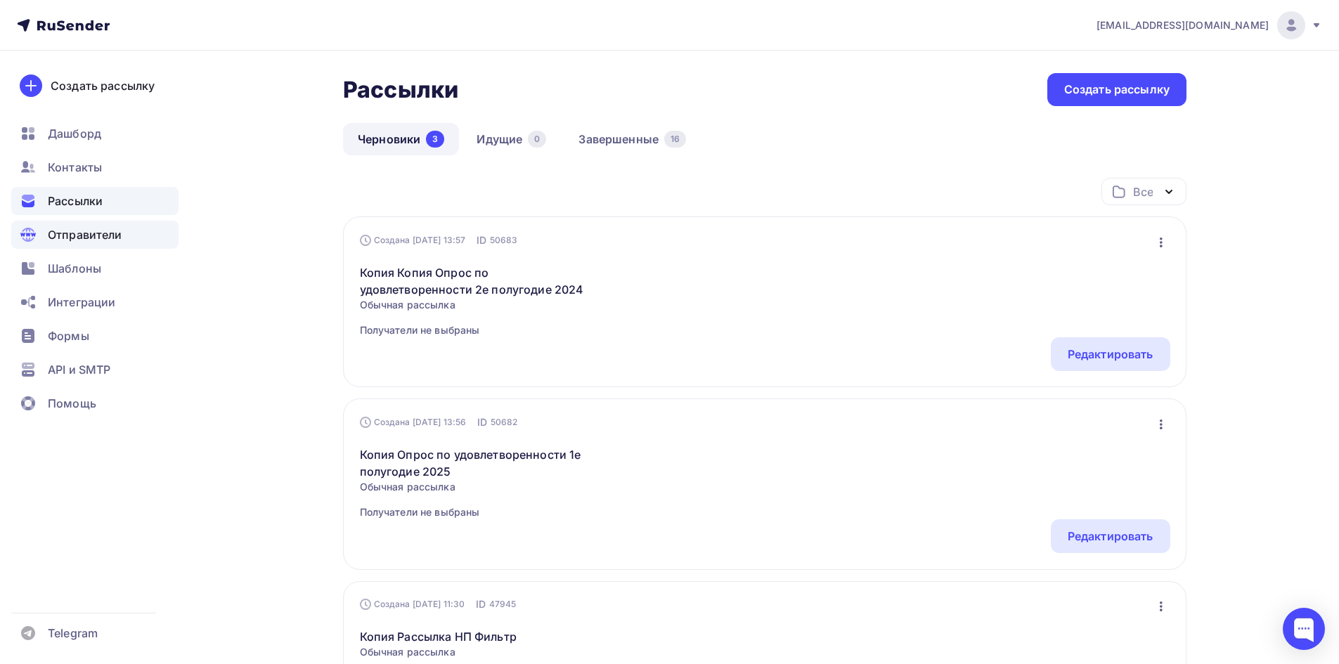
click at [83, 241] on span "Отправители" at bounding box center [85, 234] width 75 height 17
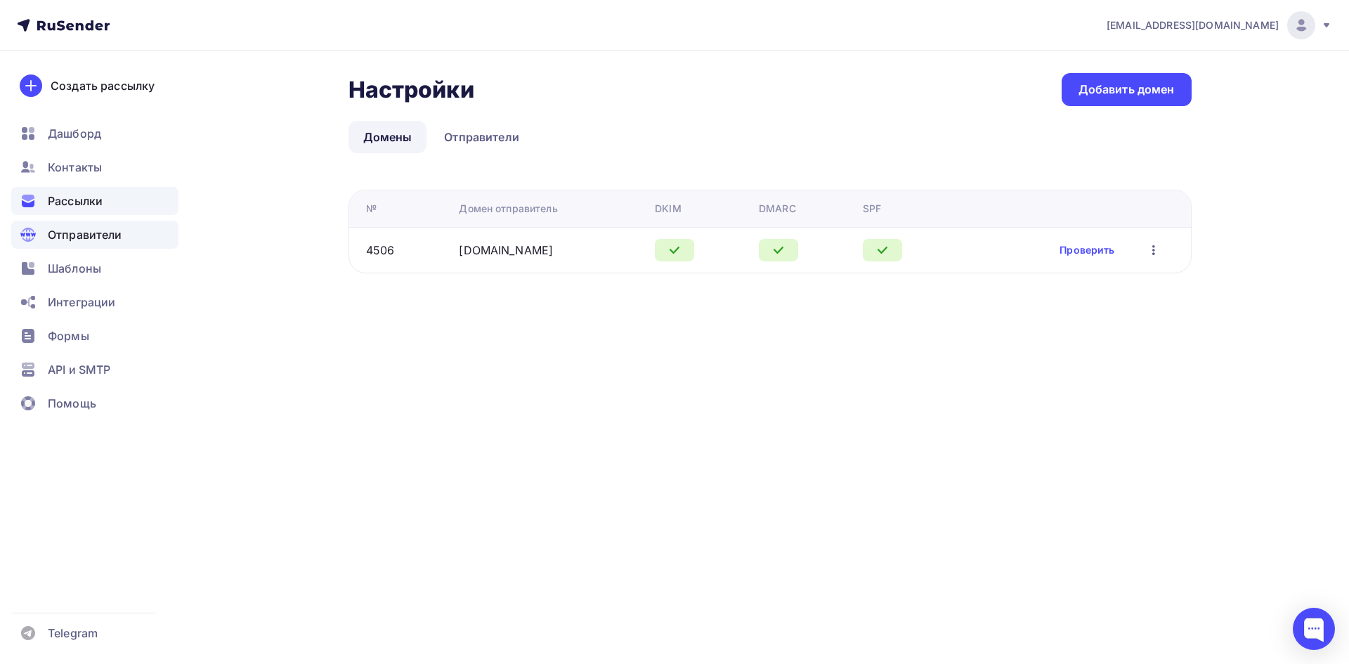
click at [75, 202] on span "Рассылки" at bounding box center [75, 201] width 55 height 17
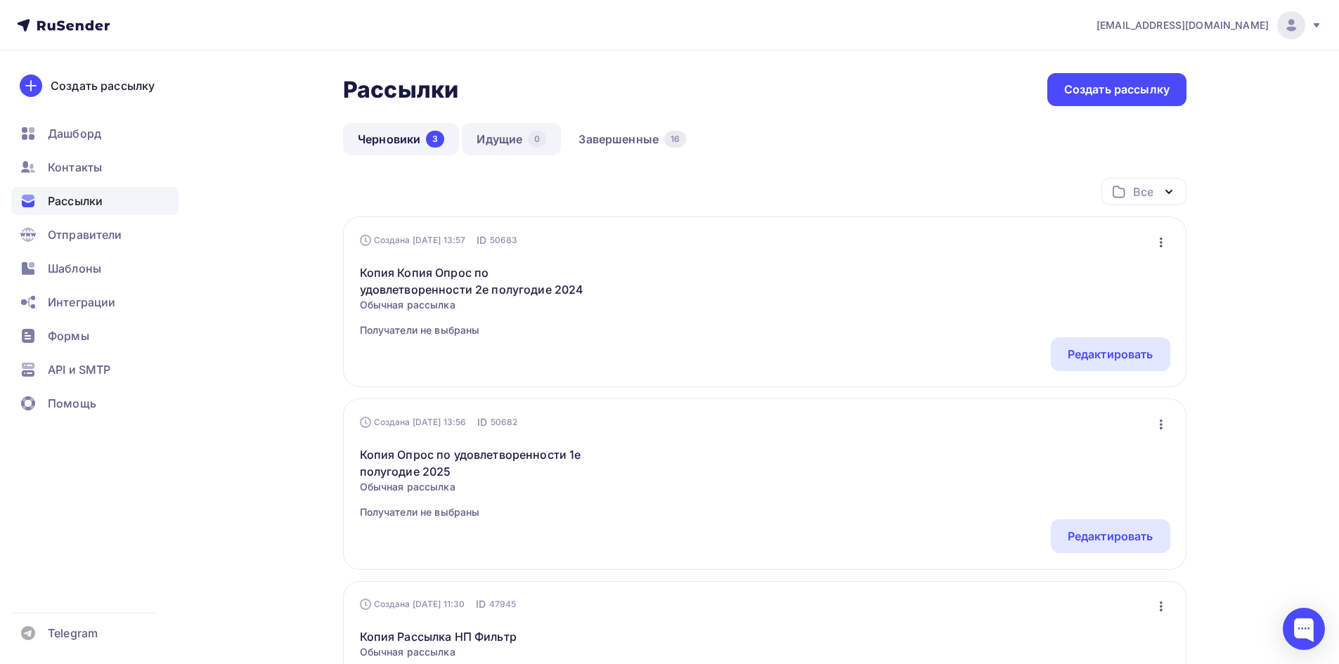
click at [510, 136] on link "Идущие 0" at bounding box center [511, 139] width 99 height 32
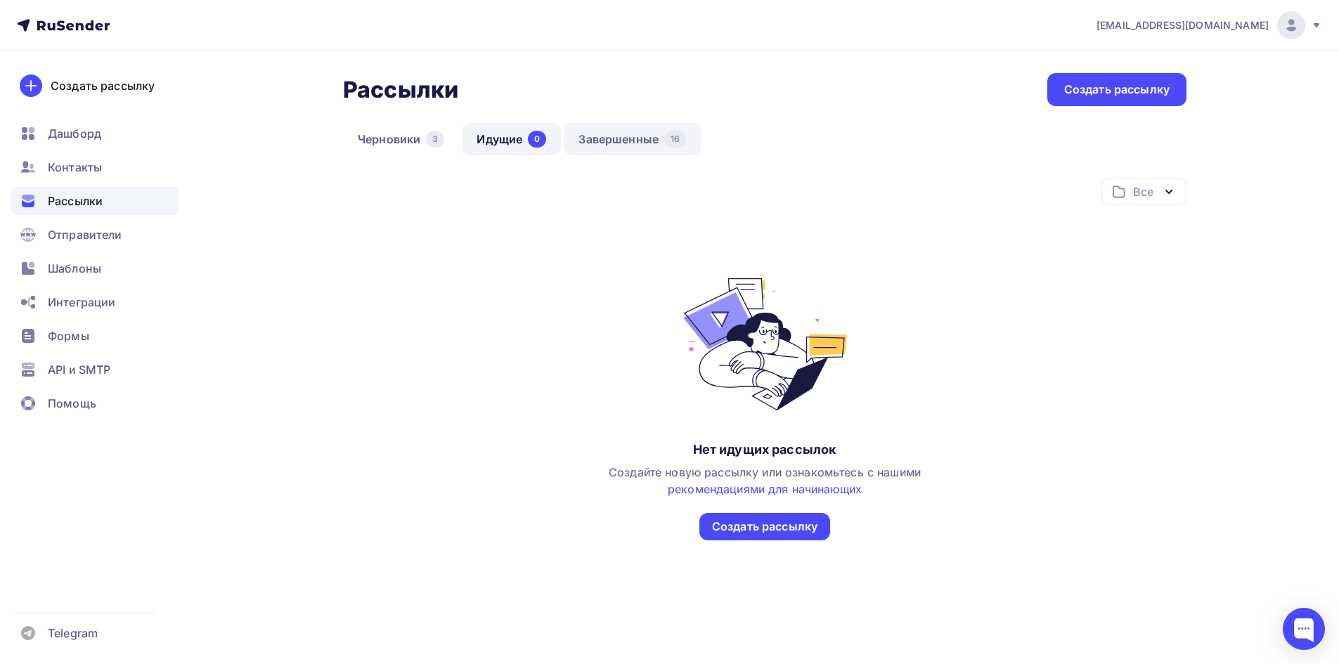
click at [629, 139] on link "Завершенные 16" at bounding box center [632, 139] width 137 height 32
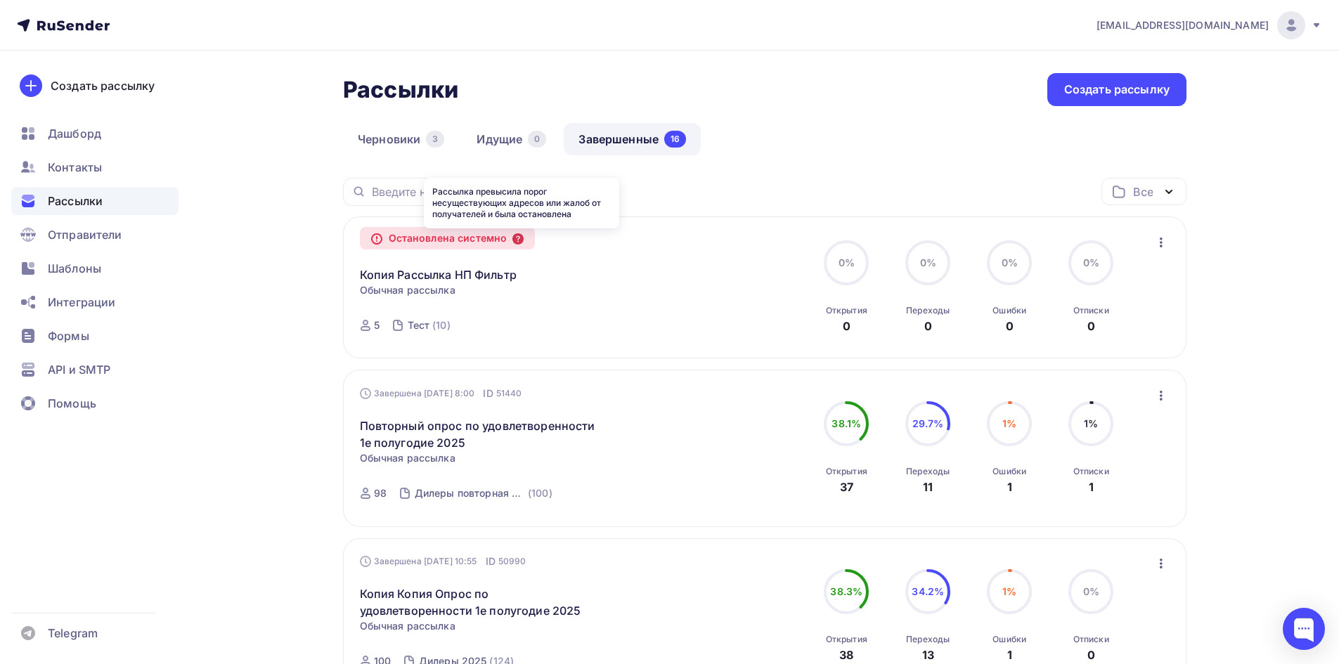
click at [524, 235] on icon at bounding box center [517, 238] width 11 height 11
click at [524, 238] on icon at bounding box center [517, 238] width 11 height 11
click at [428, 321] on div "Тест" at bounding box center [419, 325] width 22 height 14
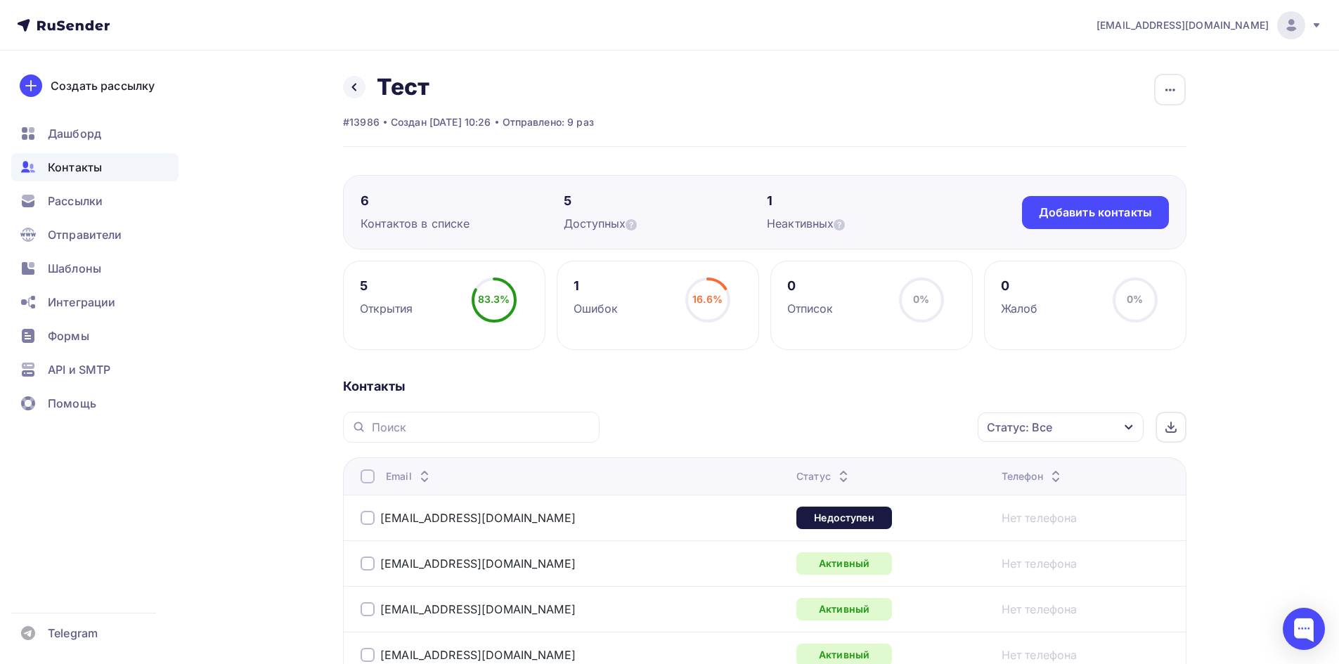
click at [770, 206] on div "1" at bounding box center [868, 201] width 203 height 17
click at [845, 228] on icon at bounding box center [839, 224] width 11 height 11
click at [1164, 86] on icon "button" at bounding box center [1170, 90] width 17 height 17
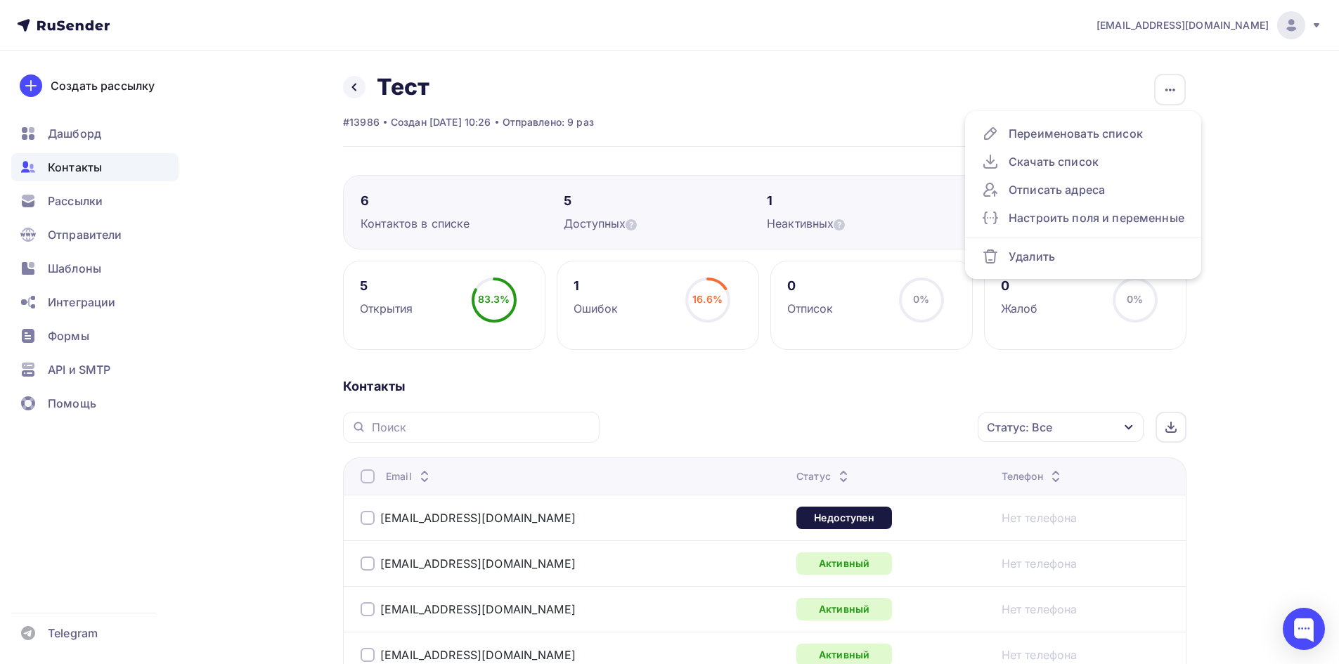
click at [833, 89] on div "Назад Тест Переименовать список Скачать список Отписать адреса Настроить поля и…" at bounding box center [764, 110] width 843 height 74
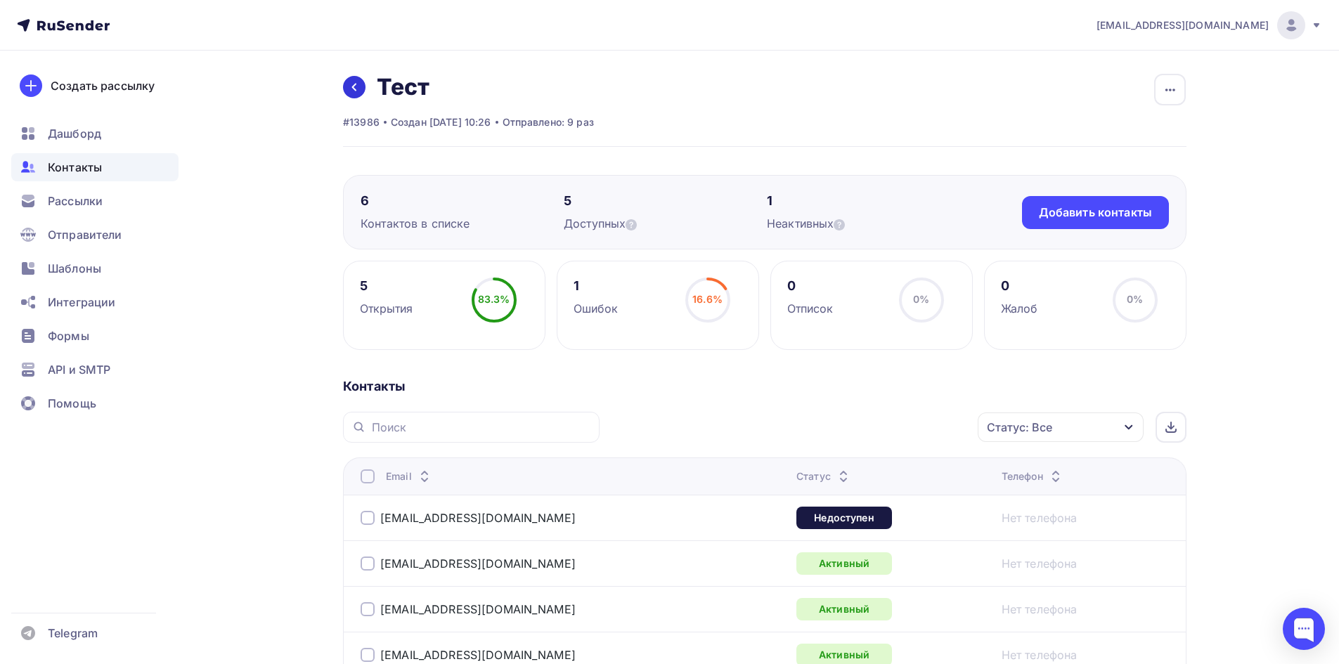
click at [356, 82] on icon at bounding box center [354, 87] width 11 height 11
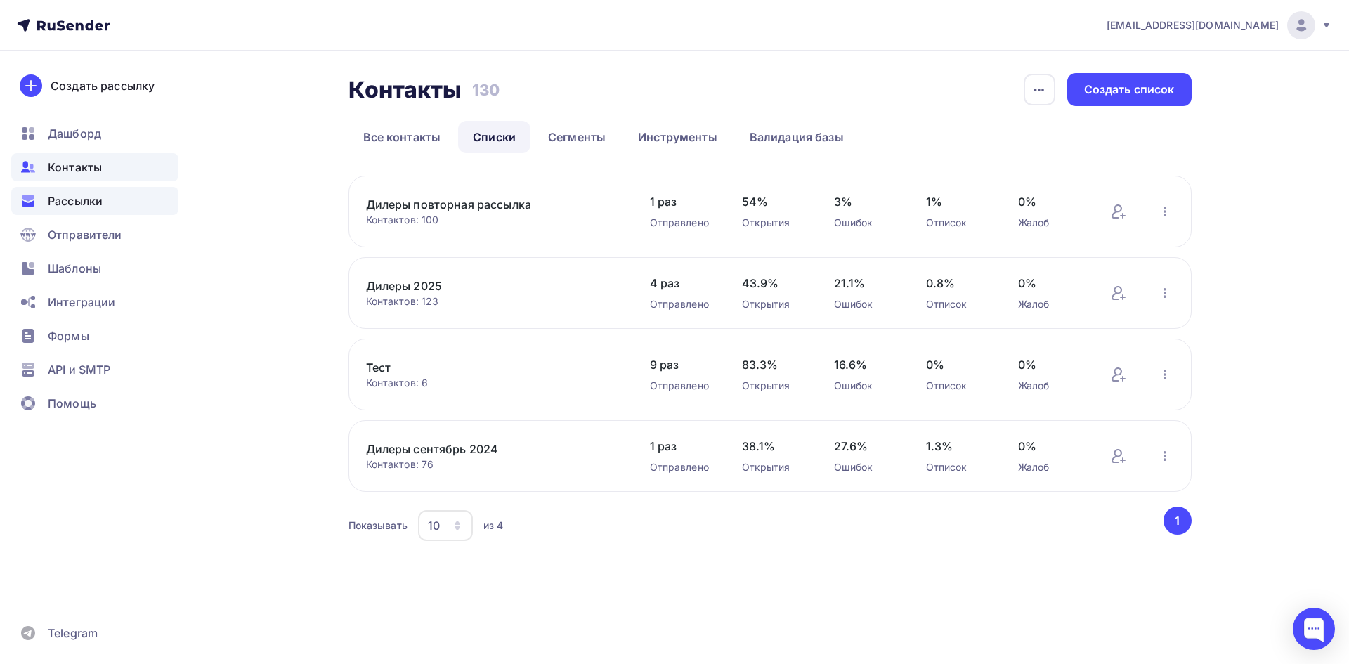
click at [53, 212] on div "Рассылки" at bounding box center [94, 201] width 167 height 28
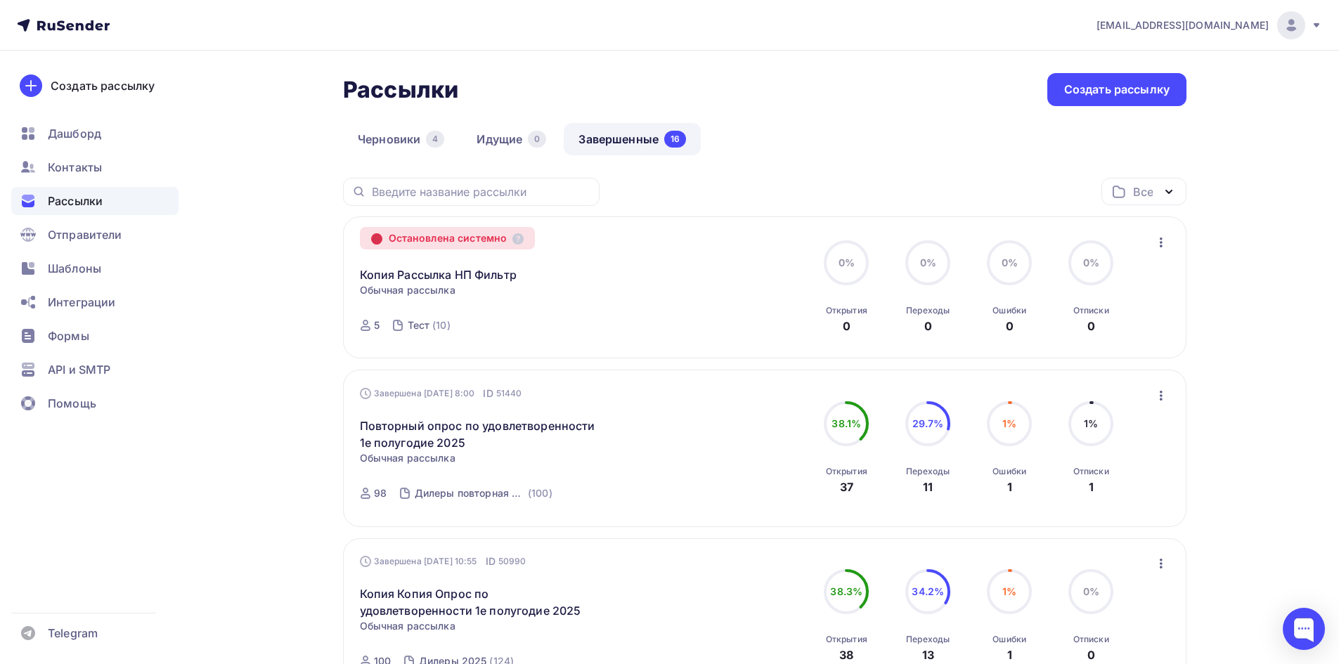
click at [373, 235] on icon at bounding box center [377, 239] width 10 height 10
click at [439, 240] on div "Остановлена системно" at bounding box center [448, 238] width 176 height 22
click at [524, 237] on icon at bounding box center [517, 238] width 11 height 11
click at [467, 278] on link "Копия Рассылка НП Фильтр" at bounding box center [438, 274] width 157 height 17
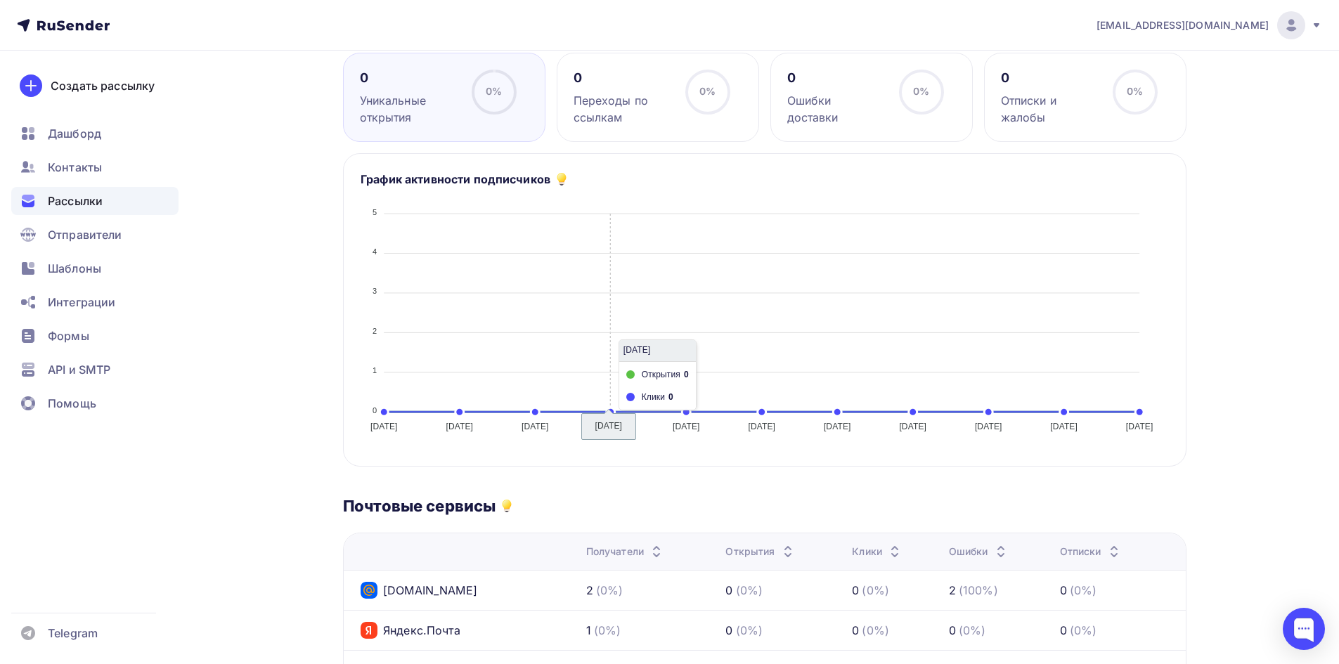
scroll to position [51, 0]
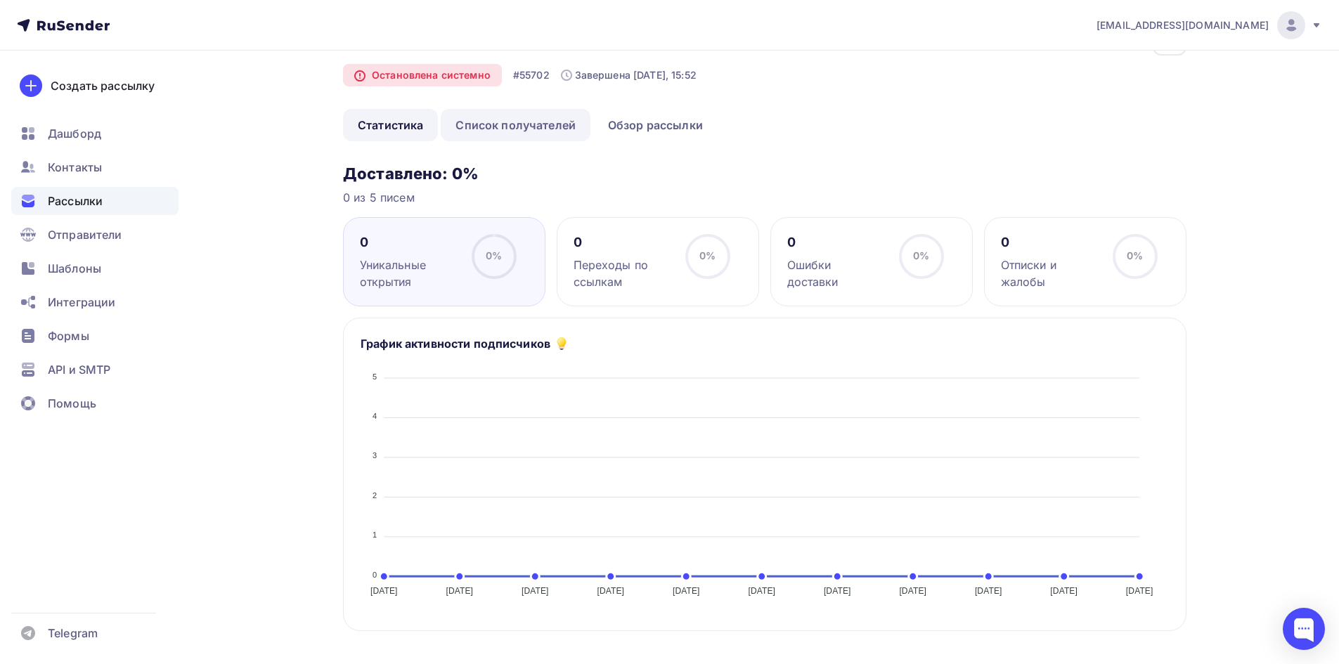
click at [495, 124] on link "Список получателей" at bounding box center [516, 125] width 150 height 32
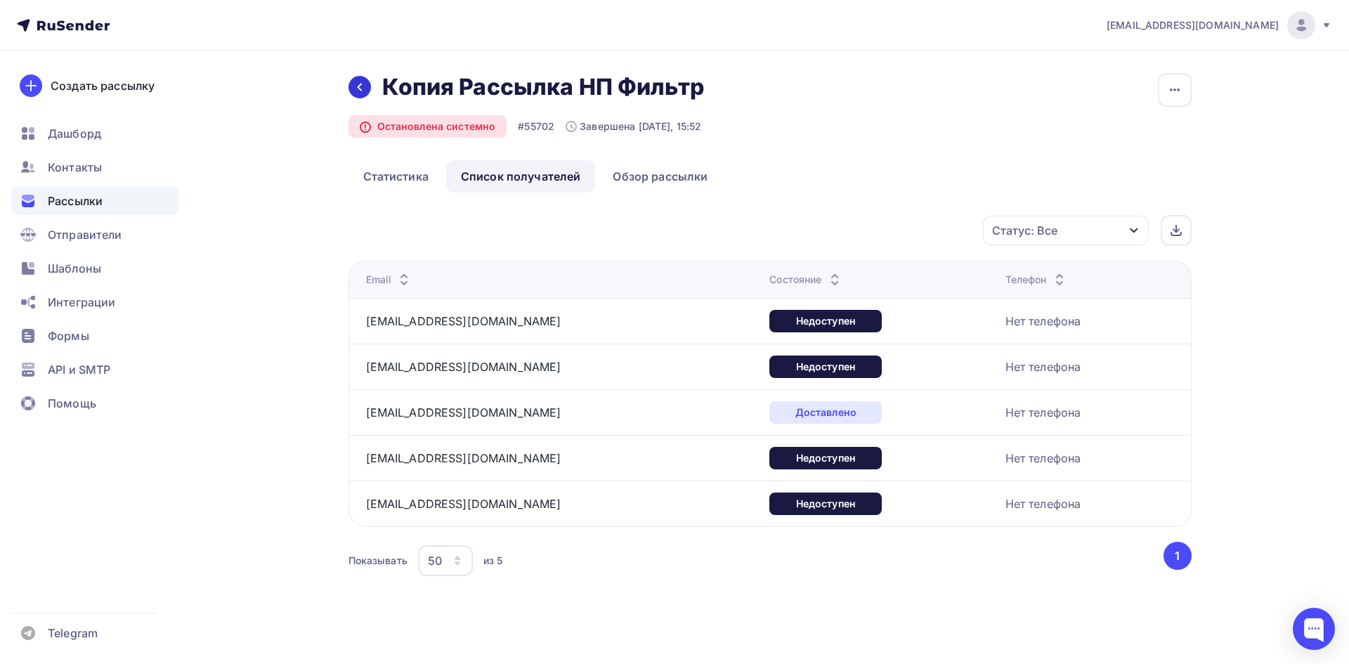
click at [363, 84] on icon at bounding box center [359, 87] width 11 height 11
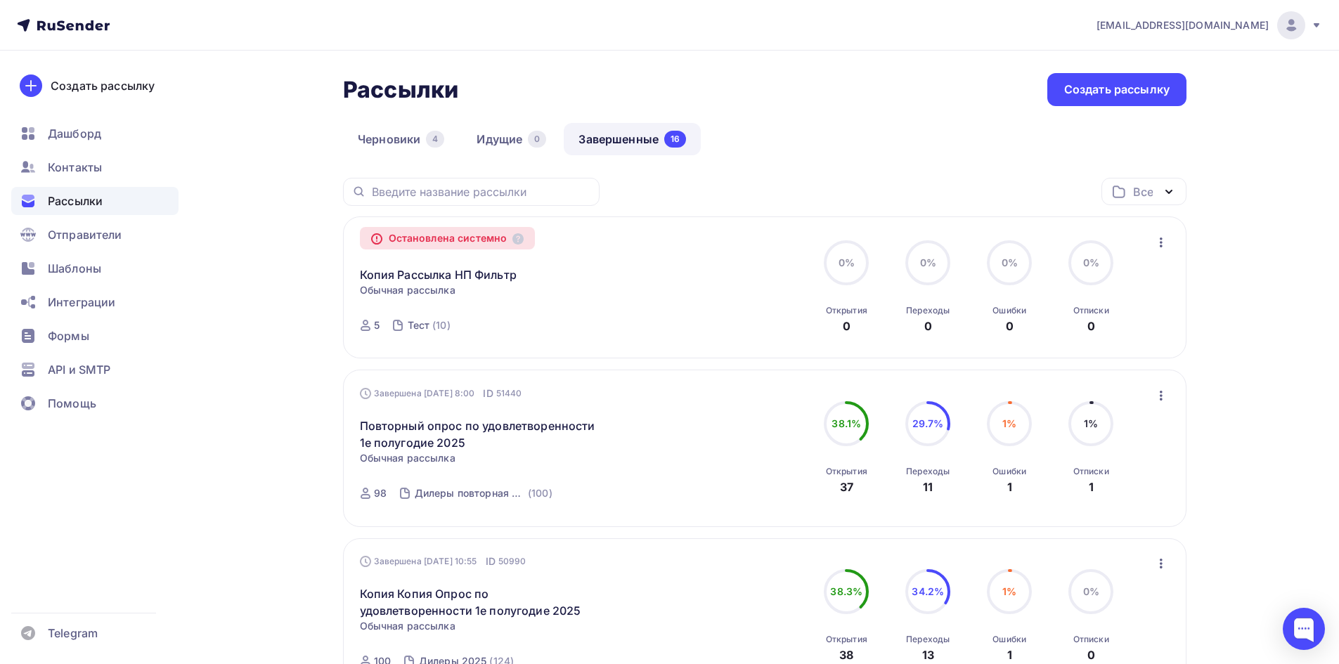
click at [1167, 242] on icon "button" at bounding box center [1161, 242] width 17 height 17
click at [458, 296] on div "Остановлена системно Копия Рассылка НП Фильтр Копировать в новую Обычная рассыл…" at bounding box center [520, 287] width 320 height 109
click at [460, 272] on link "Копия Рассылка НП Фильтр" at bounding box center [438, 274] width 157 height 17
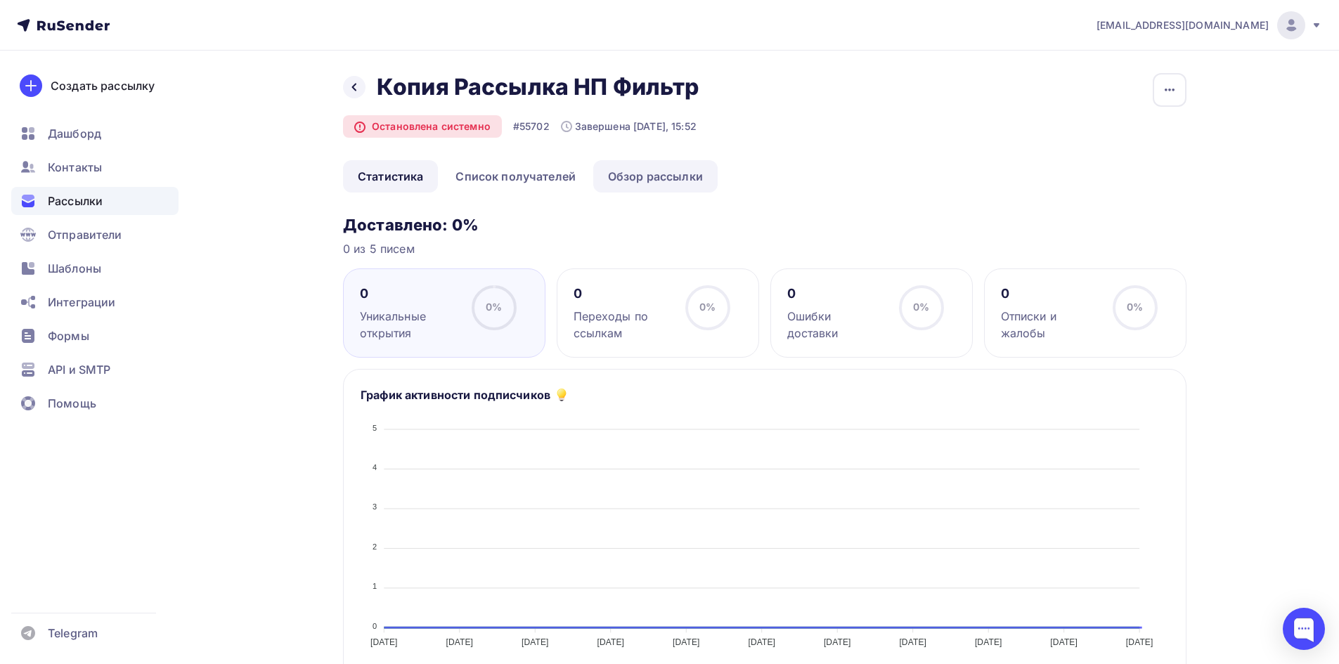
click at [665, 176] on link "Обзор рассылки" at bounding box center [655, 176] width 124 height 32
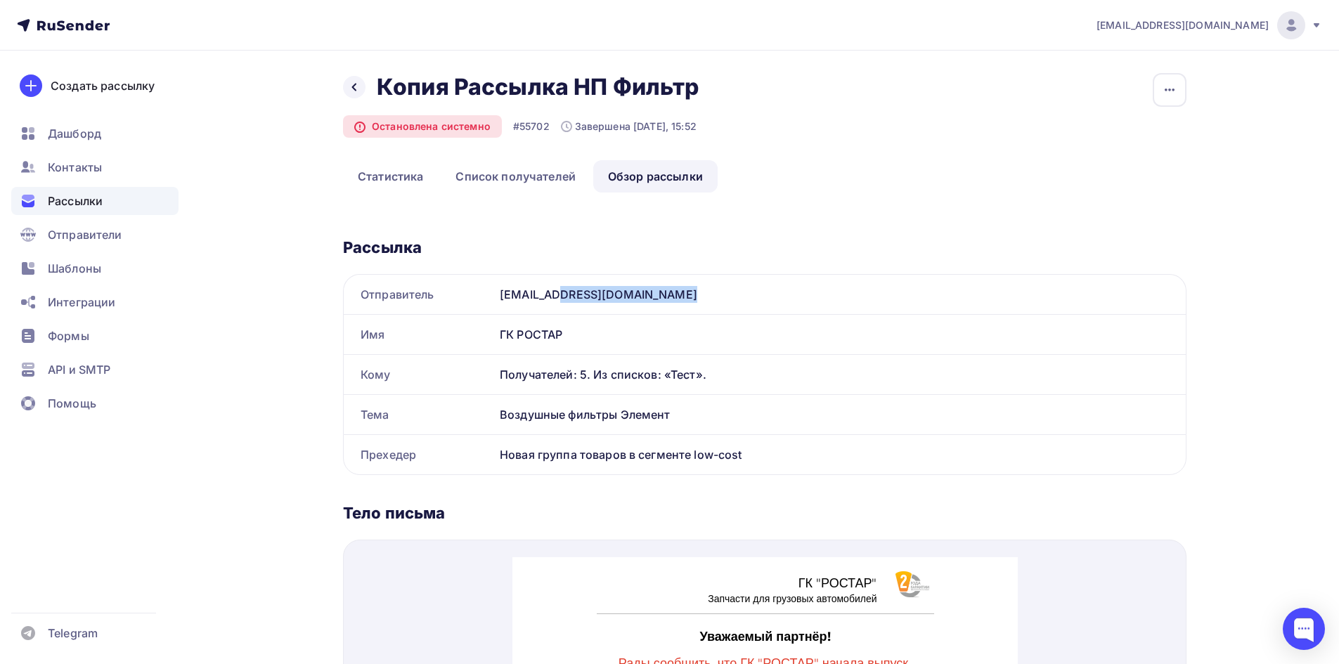
drag, startPoint x: 611, startPoint y: 294, endPoint x: 496, endPoint y: 292, distance: 116.0
click at [495, 292] on div "[EMAIL_ADDRESS][DOMAIN_NAME]" at bounding box center [840, 294] width 692 height 39
click at [62, 202] on span "Рассылки" at bounding box center [75, 201] width 55 height 17
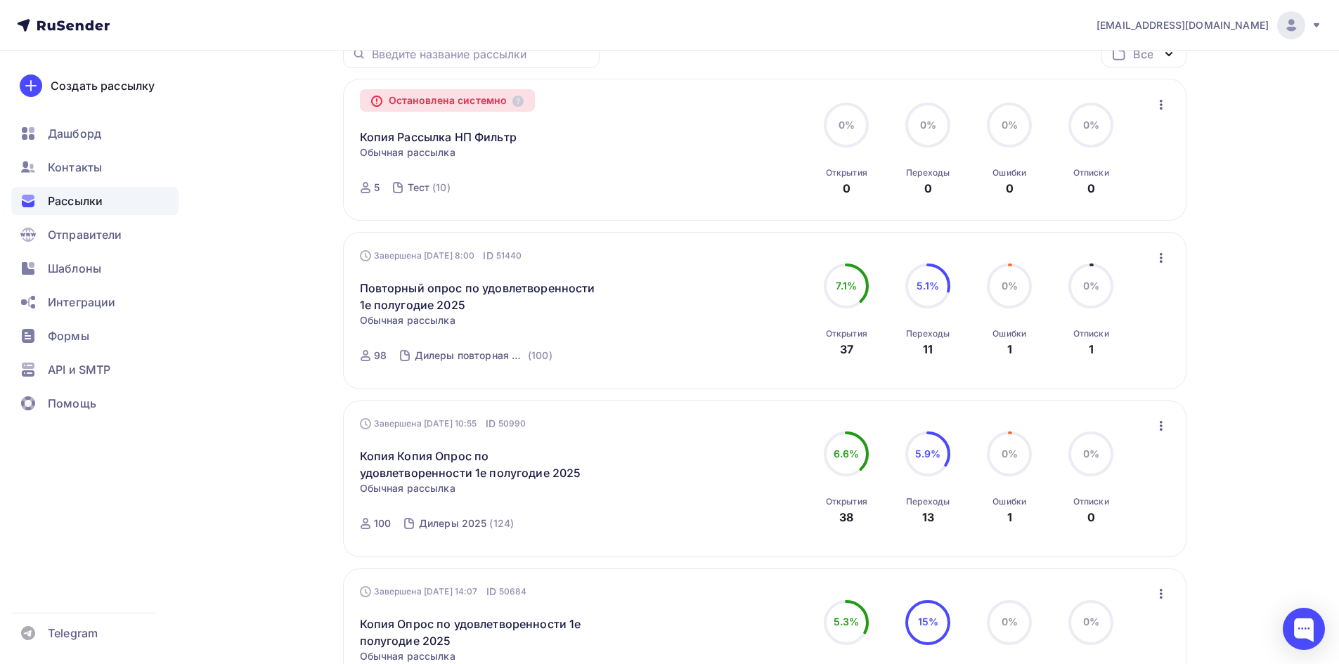
scroll to position [141, 0]
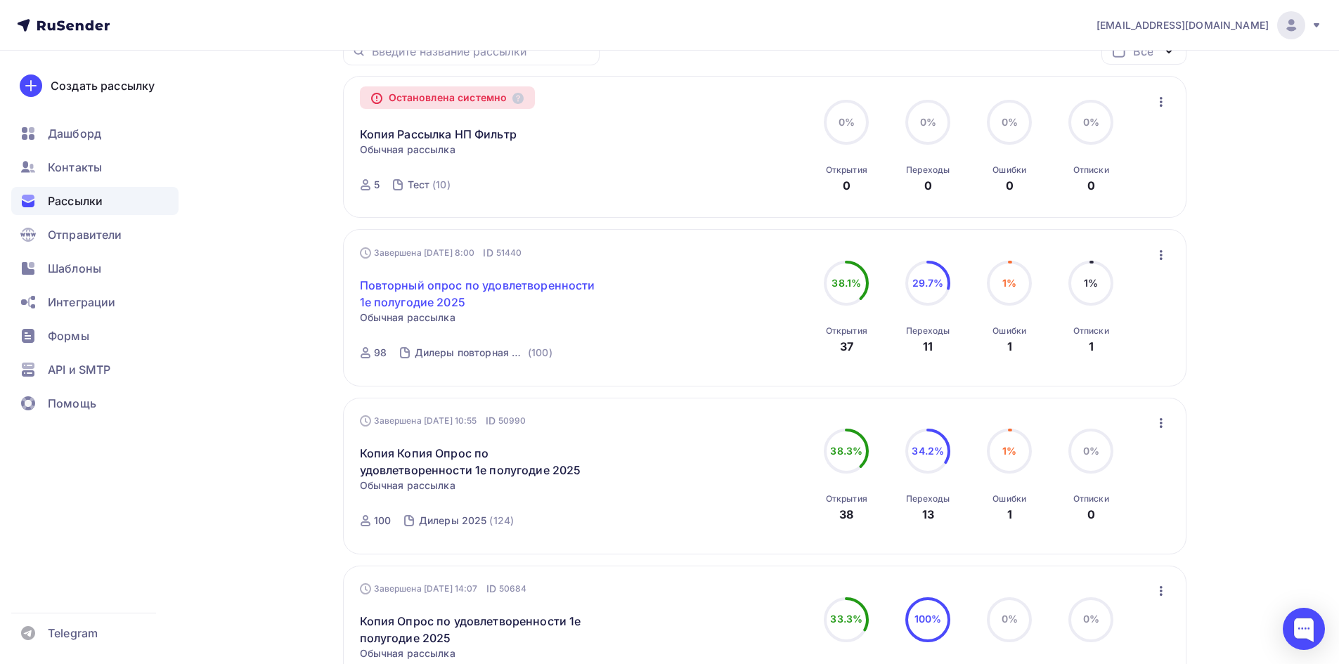
click at [524, 283] on link "Повторный опрос по удовлетворенности 1е полугодие 2025" at bounding box center [480, 294] width 241 height 34
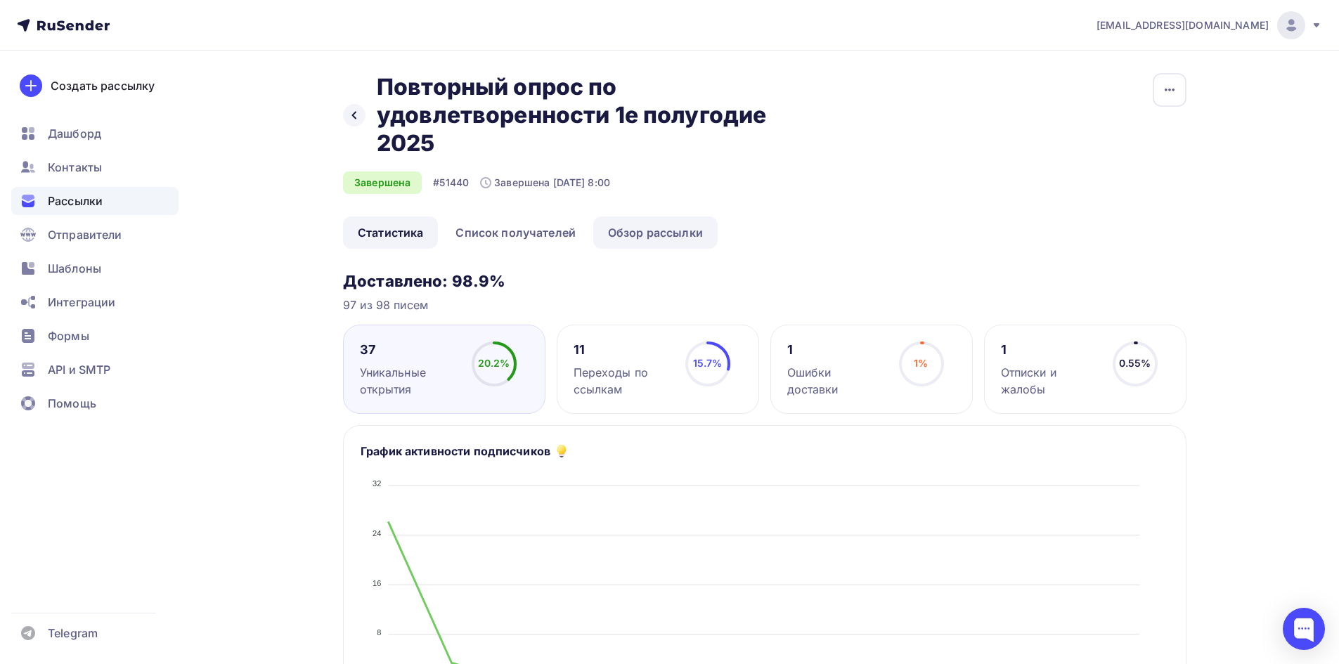
click at [643, 236] on link "Обзор рассылки" at bounding box center [655, 232] width 124 height 32
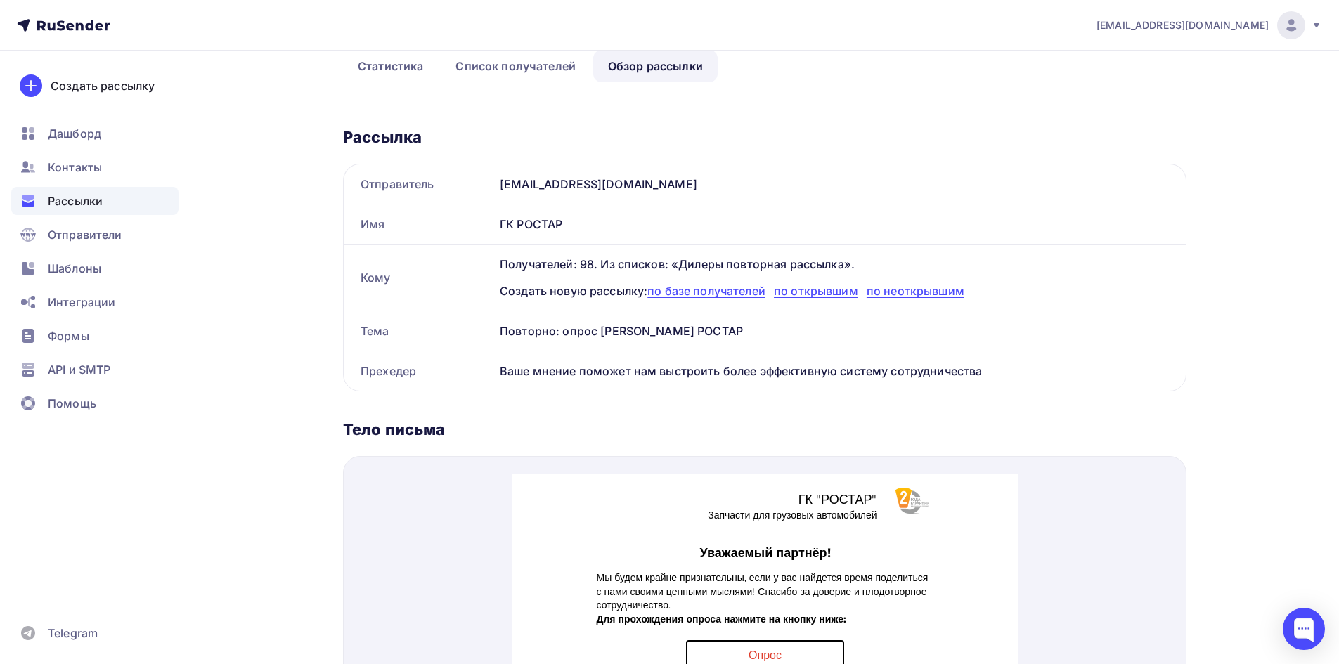
scroll to position [211, 0]
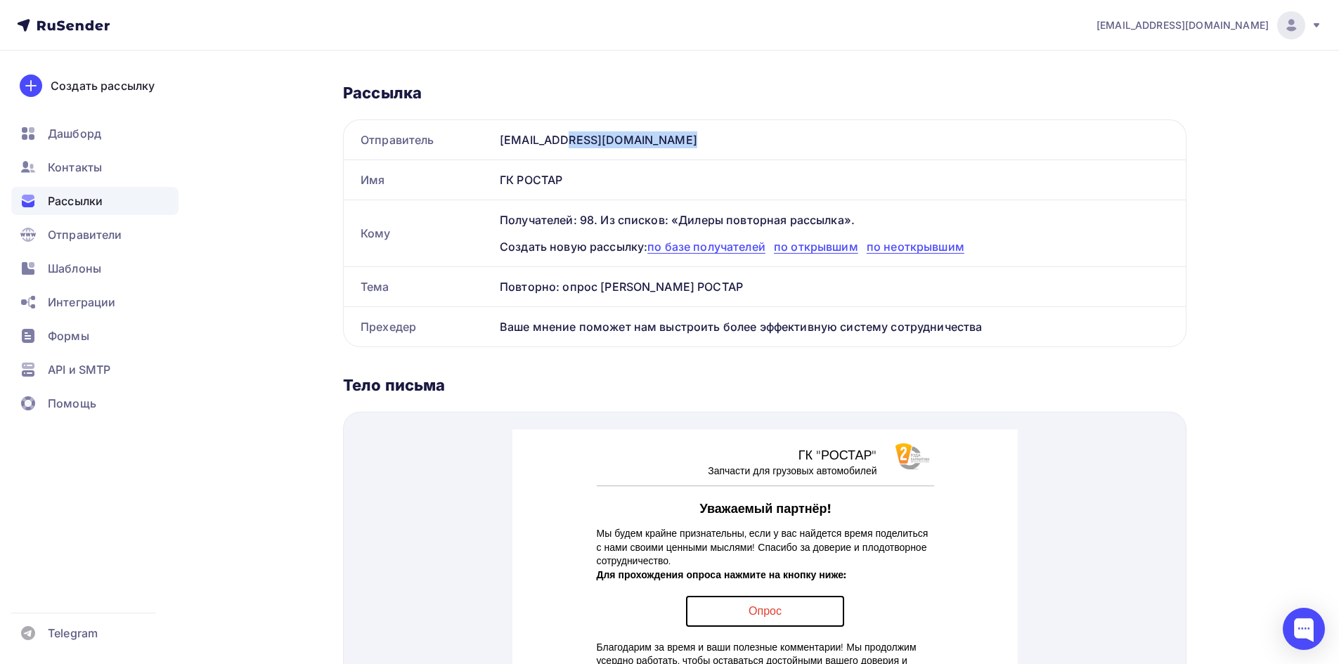
drag, startPoint x: 510, startPoint y: 138, endPoint x: 633, endPoint y: 145, distance: 123.2
click at [633, 145] on div "[EMAIL_ADDRESS][DOMAIN_NAME]" at bounding box center [840, 139] width 692 height 39
drag, startPoint x: 614, startPoint y: 140, endPoint x: 486, endPoint y: 143, distance: 128.6
click at [486, 143] on div "Отправитель [EMAIL_ADDRESS][DOMAIN_NAME]" at bounding box center [764, 139] width 843 height 40
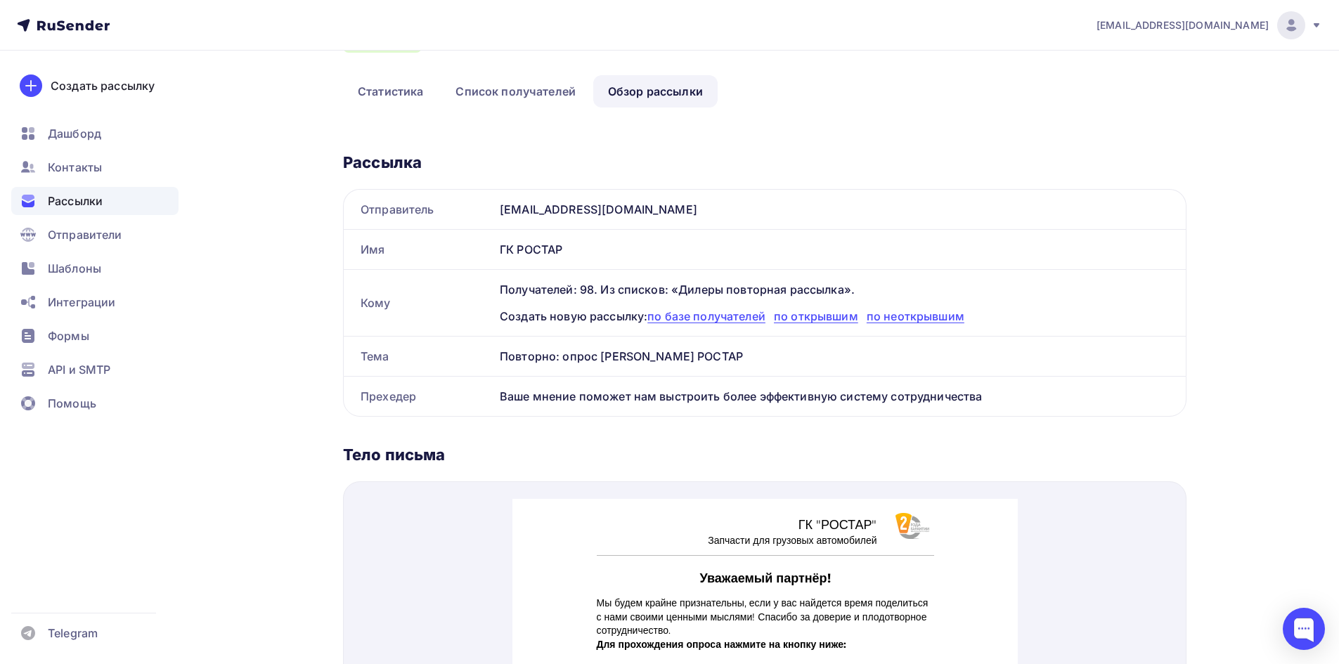
scroll to position [0, 0]
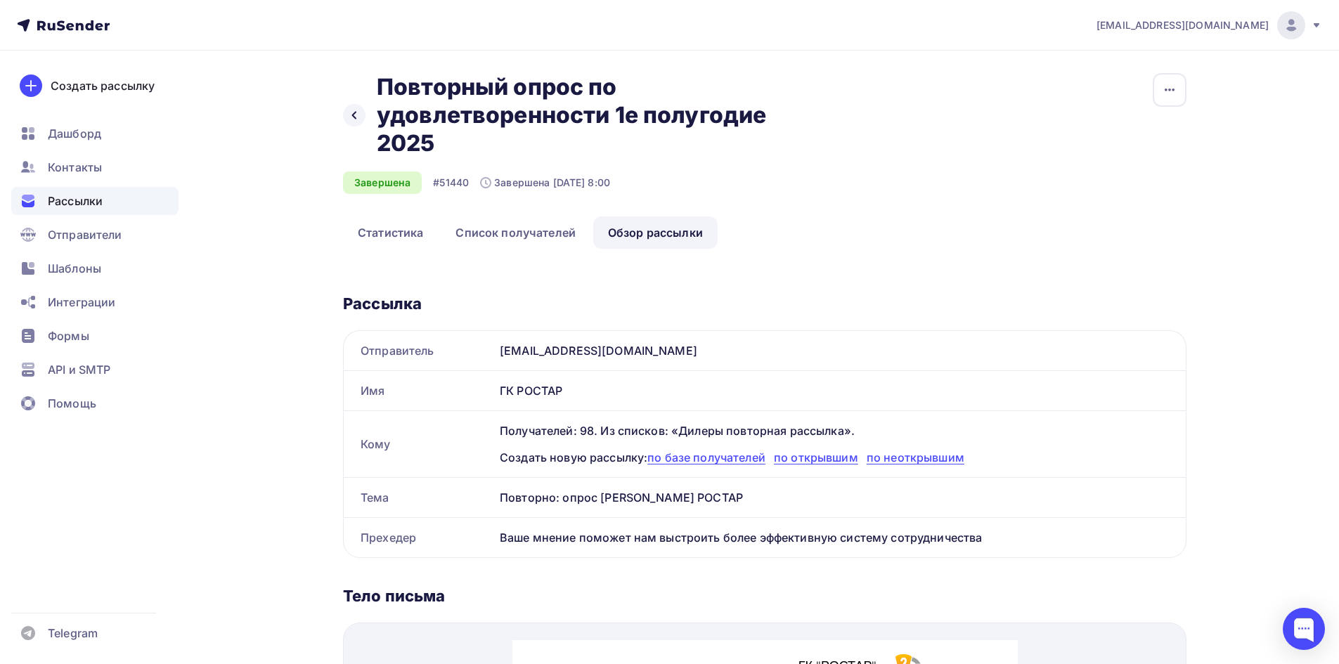
click at [616, 359] on div "[EMAIL_ADDRESS][DOMAIN_NAME]" at bounding box center [840, 350] width 692 height 39
drag, startPoint x: 626, startPoint y: 351, endPoint x: 448, endPoint y: 349, distance: 177.1
click at [448, 349] on div "Отправитель [EMAIL_ADDRESS][DOMAIN_NAME]" at bounding box center [764, 350] width 843 height 40
click at [570, 349] on div "[EMAIL_ADDRESS][DOMAIN_NAME]" at bounding box center [840, 350] width 692 height 39
drag, startPoint x: 624, startPoint y: 345, endPoint x: 488, endPoint y: 346, distance: 135.6
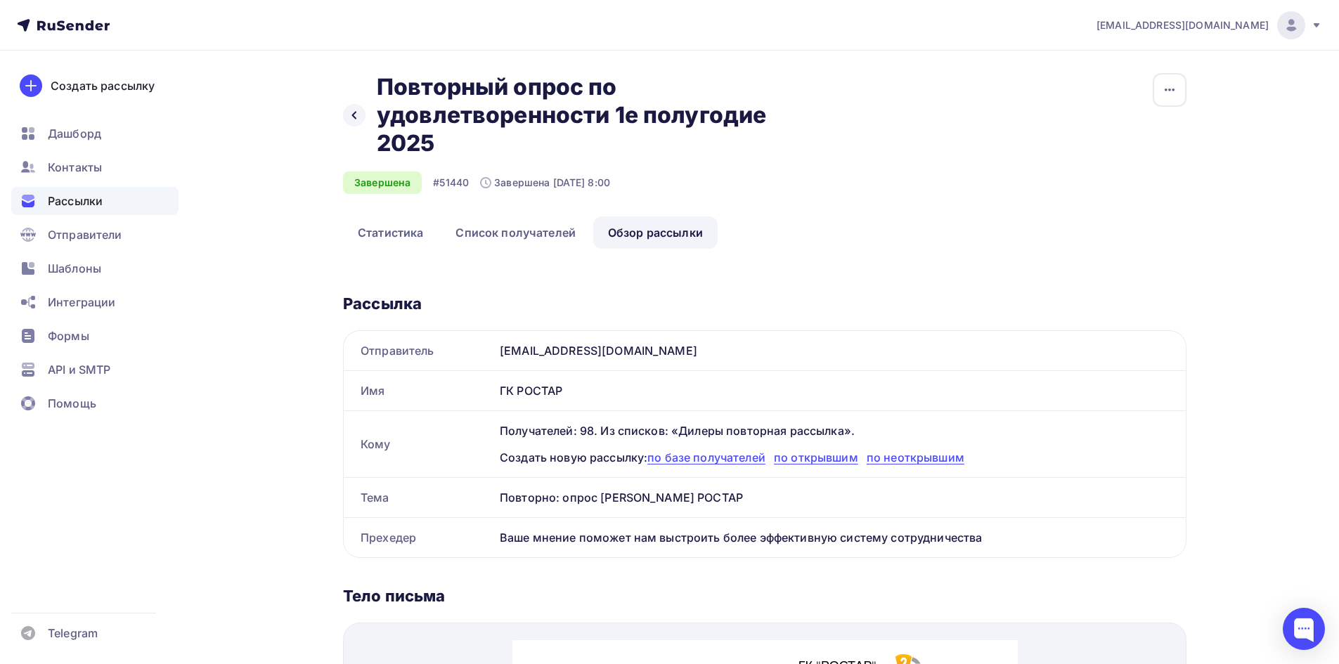
click at [488, 346] on div "Отправитель [EMAIL_ADDRESS][DOMAIN_NAME]" at bounding box center [764, 350] width 843 height 40
click at [355, 108] on div at bounding box center [354, 115] width 22 height 22
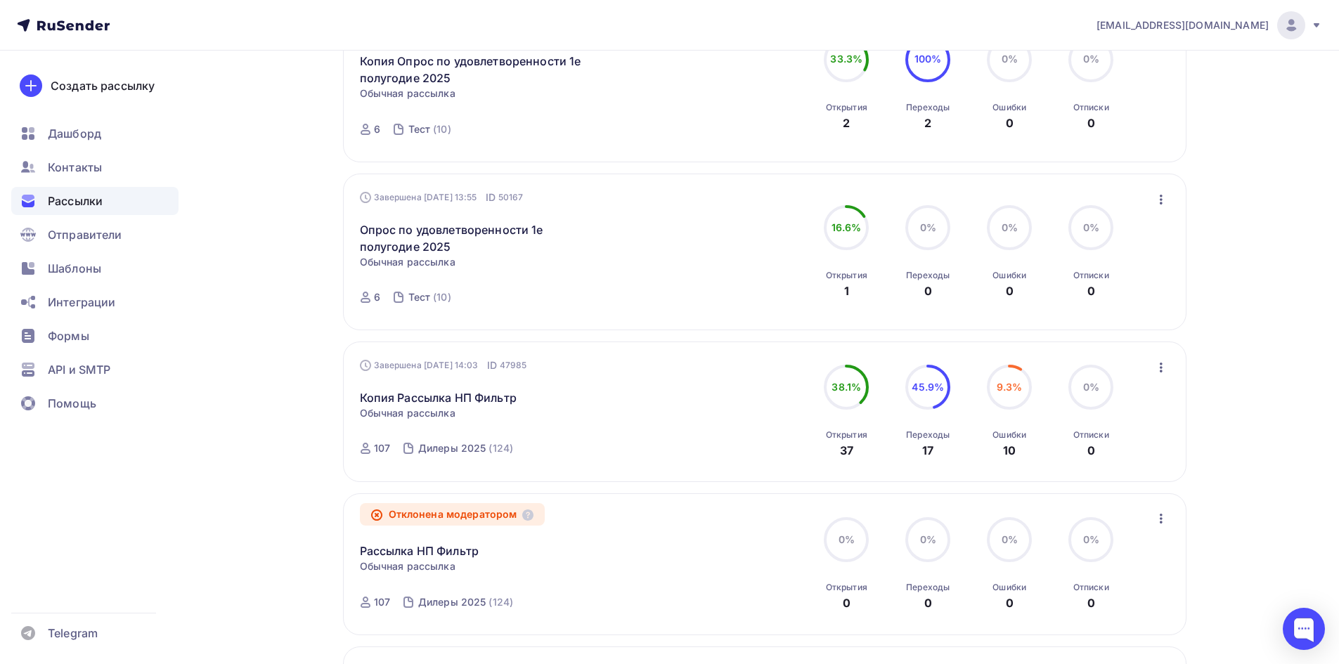
scroll to position [703, 0]
click at [1163, 370] on icon "button" at bounding box center [1161, 365] width 17 height 17
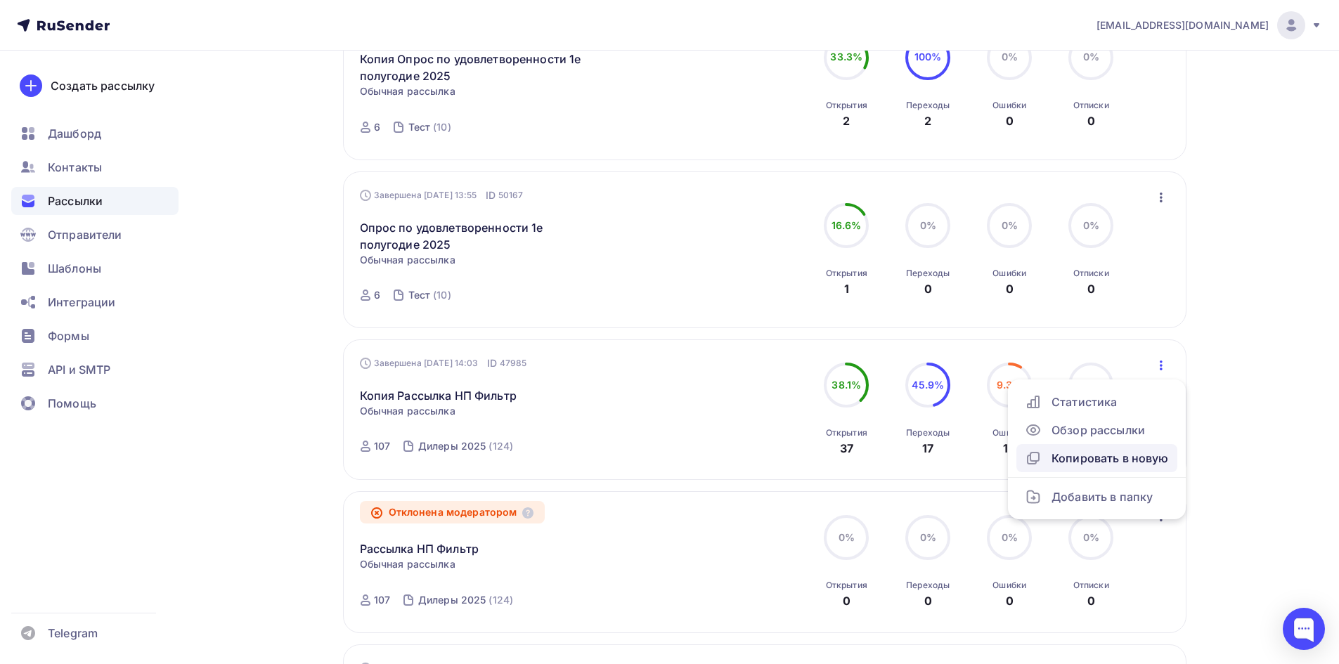
click at [1068, 460] on div "Копировать в новую" at bounding box center [1097, 458] width 144 height 17
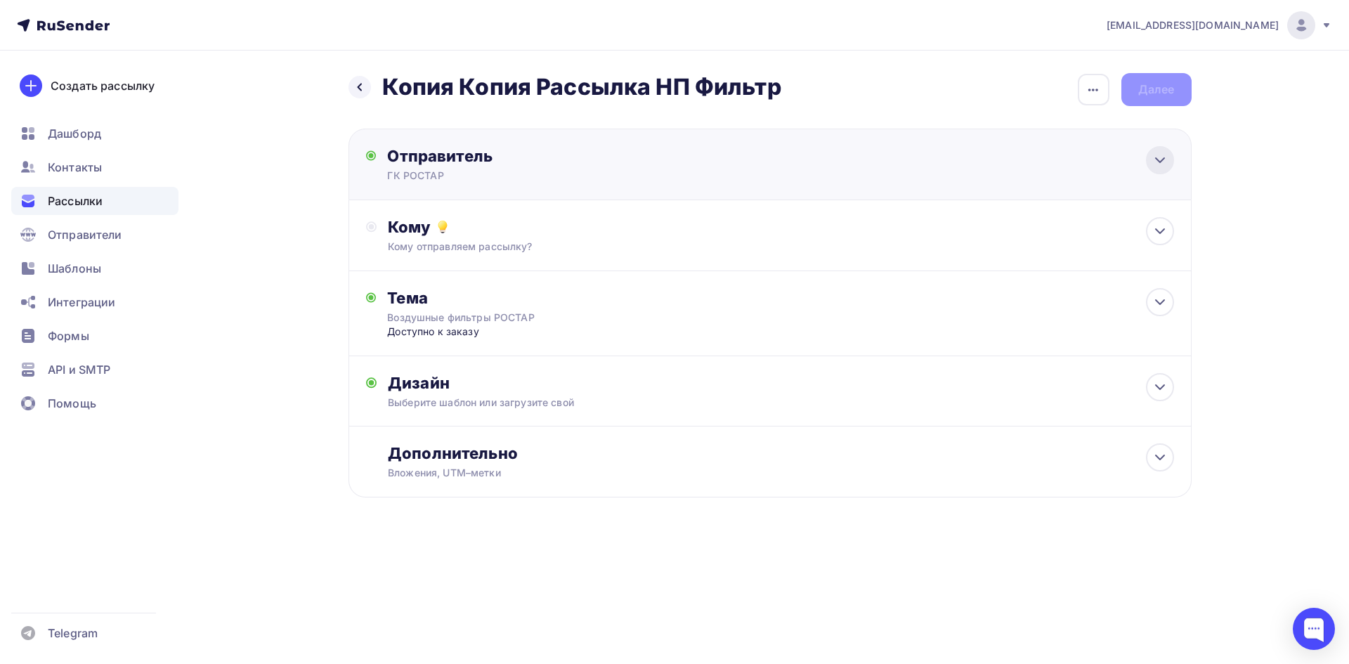
click at [1158, 167] on icon at bounding box center [1160, 160] width 17 height 17
type input "ГК РОСТАР"
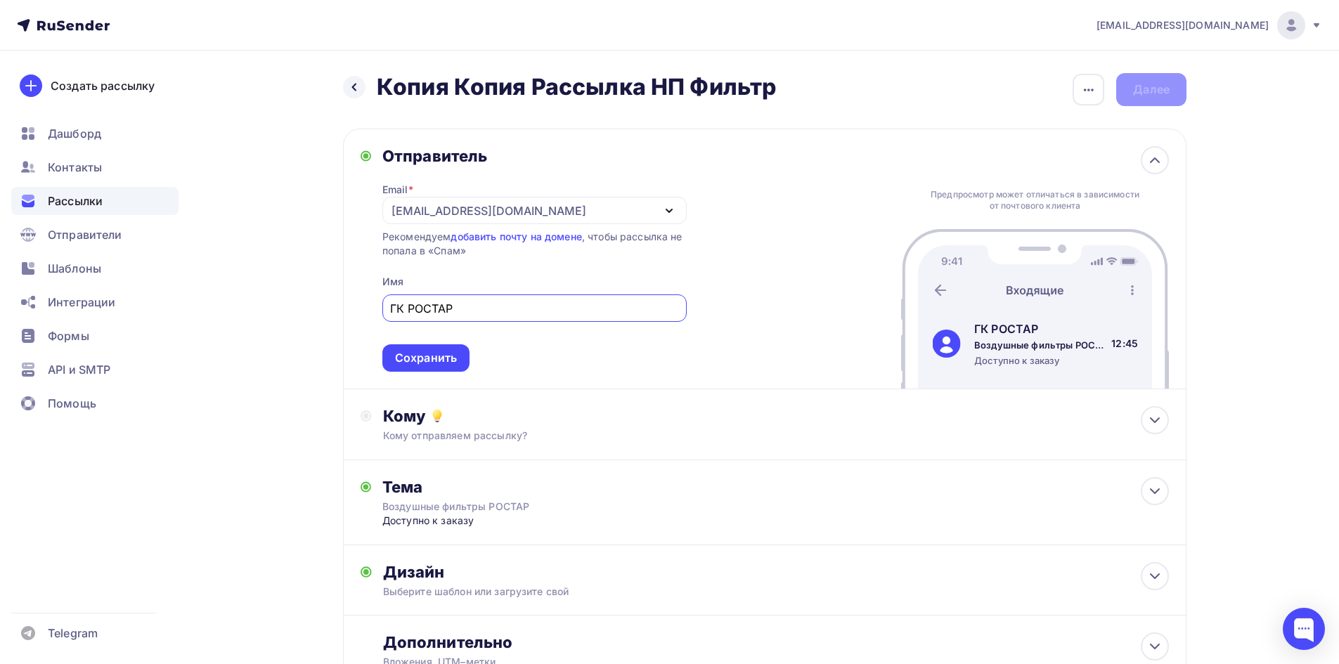
click at [415, 216] on div "[EMAIL_ADDRESS][DOMAIN_NAME]" at bounding box center [488, 210] width 195 height 17
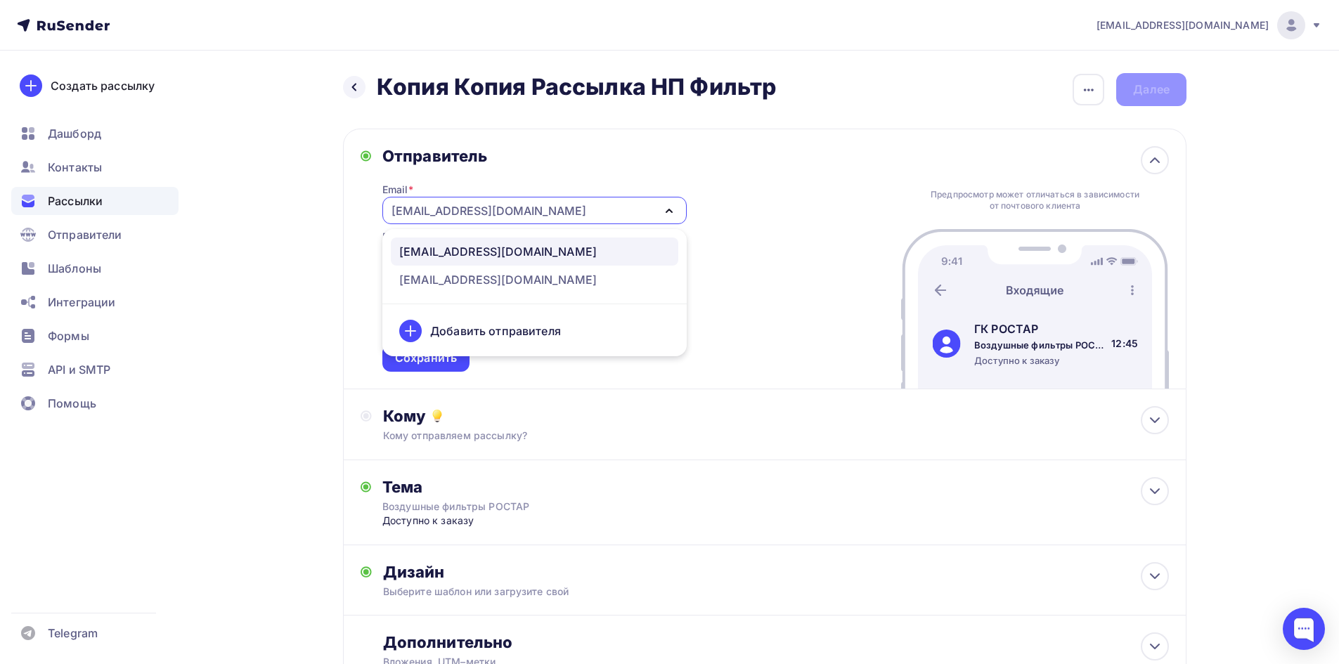
click at [580, 166] on div "Email * [EMAIL_ADDRESS][DOMAIN_NAME] [EMAIL_ADDRESS][DOMAIN_NAME] [EMAIL_ADDRES…" at bounding box center [534, 269] width 304 height 206
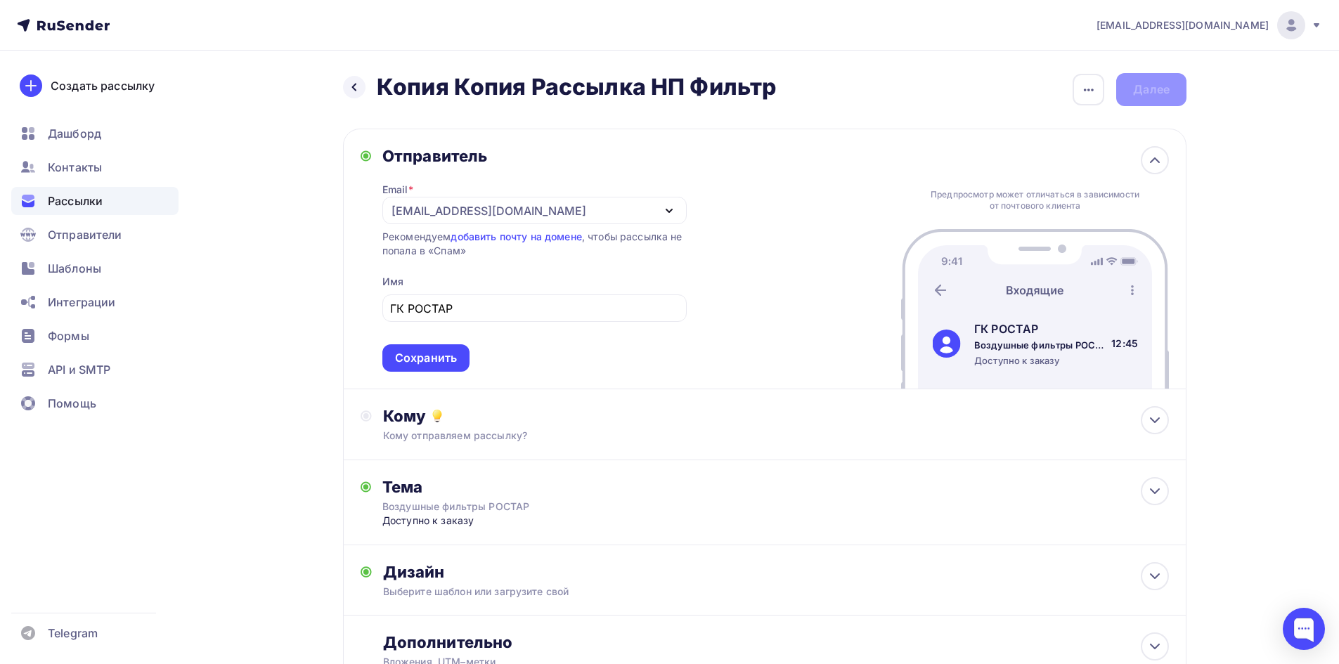
click at [436, 216] on div "[EMAIL_ADDRESS][DOMAIN_NAME]" at bounding box center [488, 210] width 195 height 17
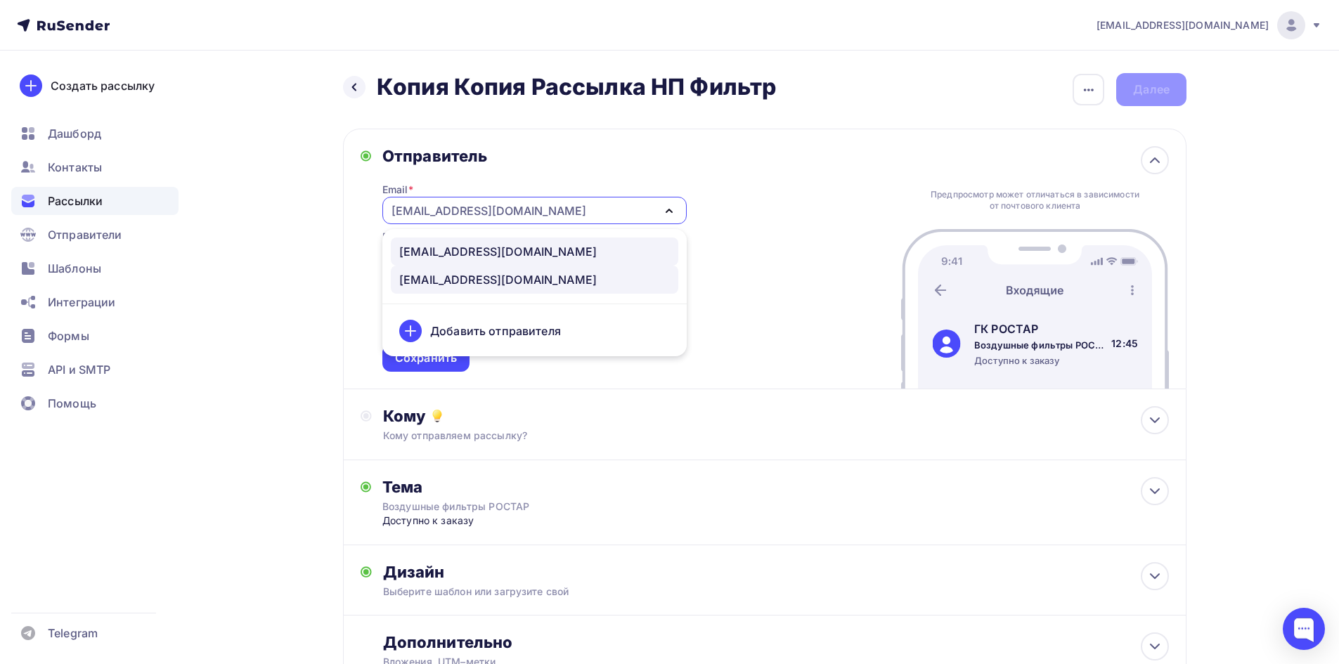
click at [443, 284] on div "[EMAIL_ADDRESS][DOMAIN_NAME]" at bounding box center [497, 279] width 197 height 17
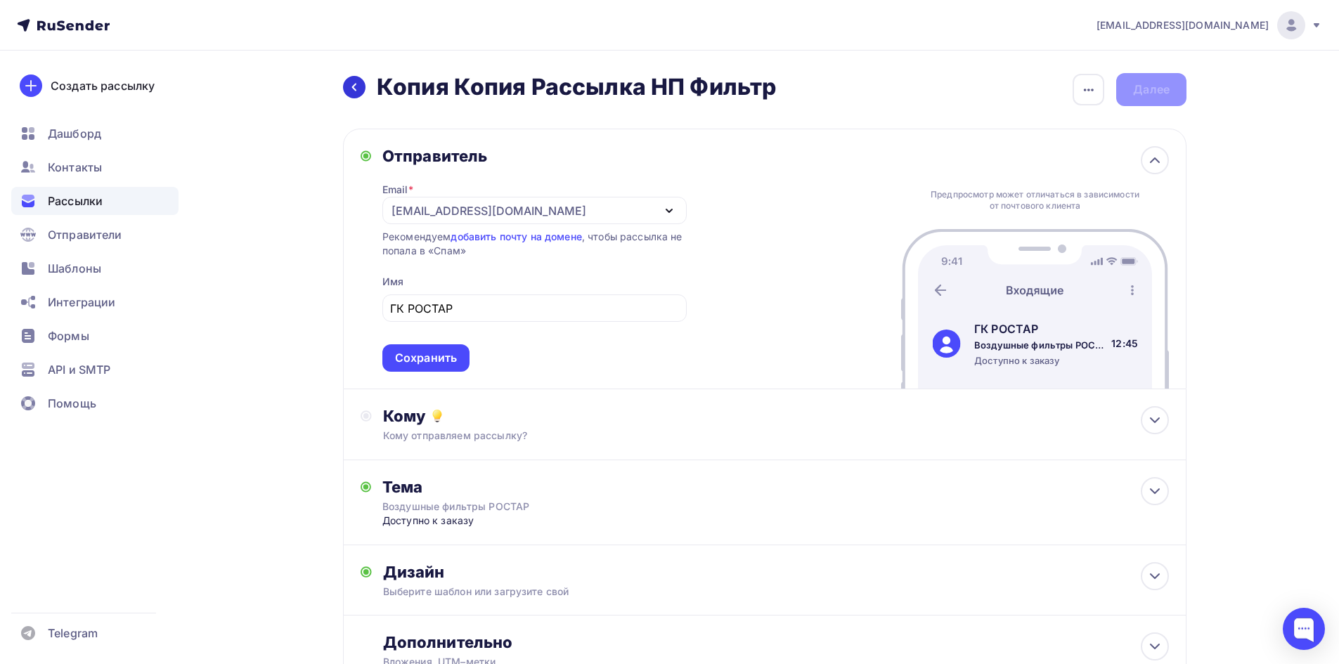
click at [356, 89] on icon at bounding box center [354, 87] width 11 height 11
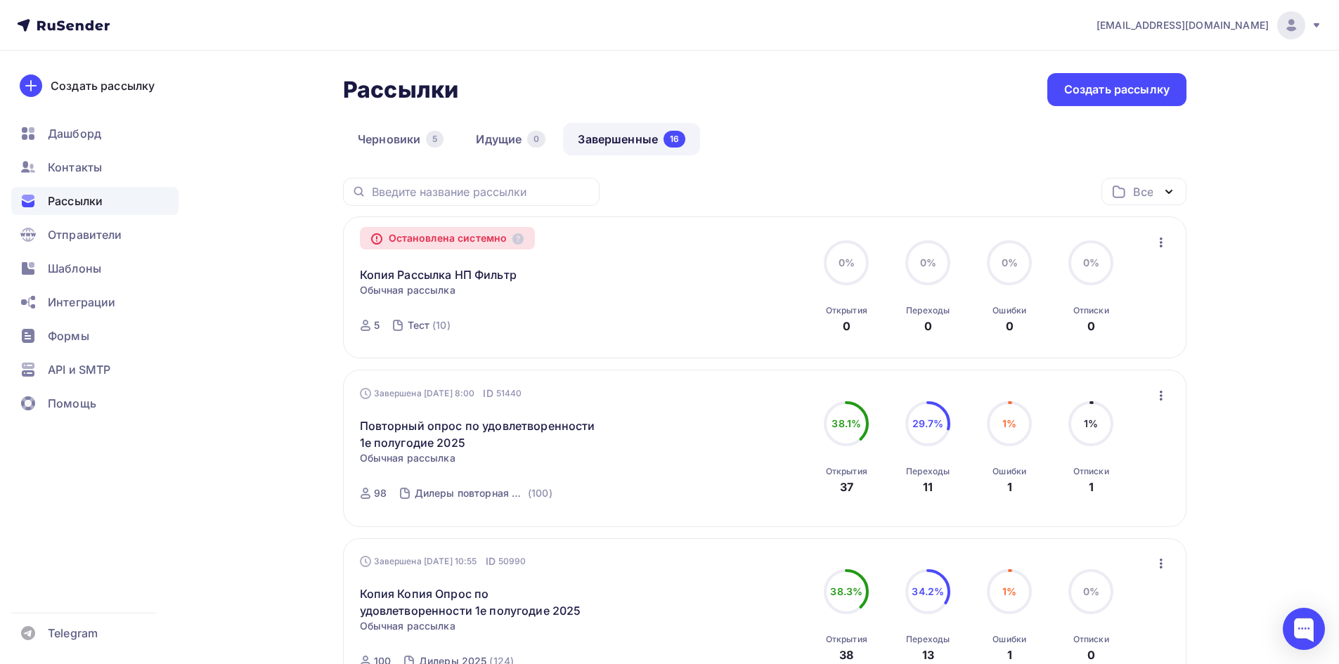
click at [1158, 236] on icon "button" at bounding box center [1161, 242] width 17 height 17
click at [1103, 272] on div "Копировать в новую" at bounding box center [1097, 279] width 144 height 17
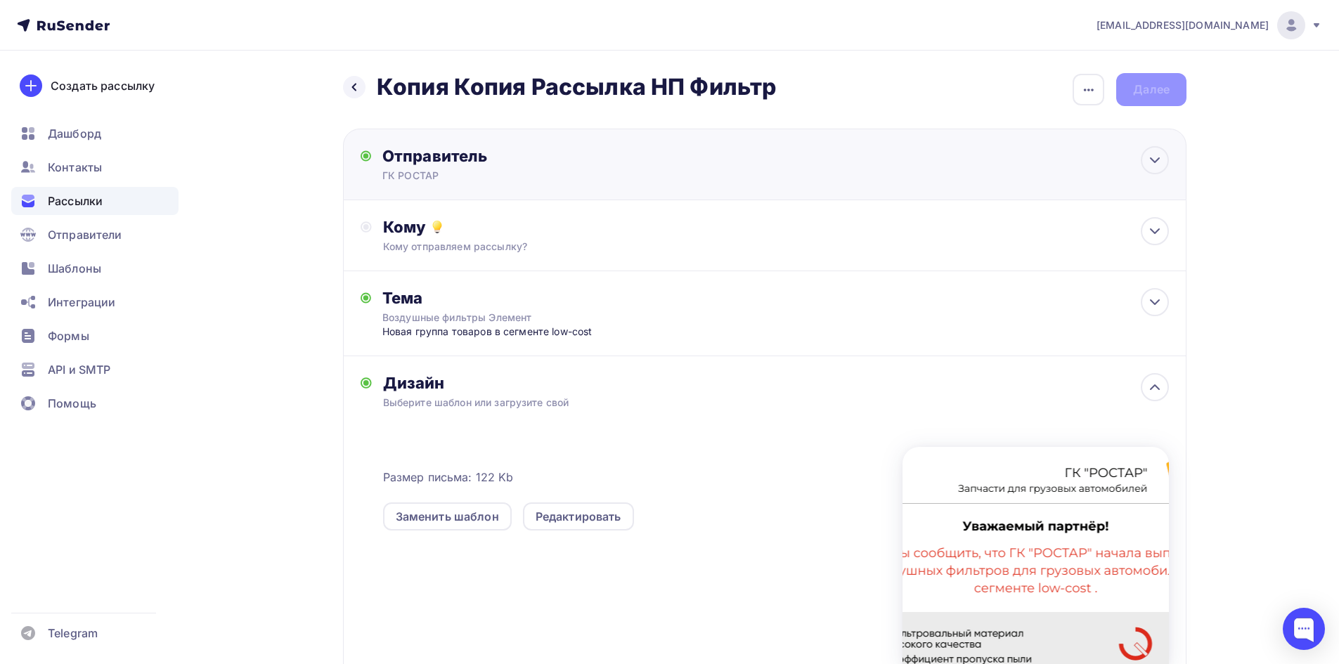
click at [509, 173] on div "ГК РОСТАР" at bounding box center [519, 176] width 274 height 14
type input "ГК РОСТАР"
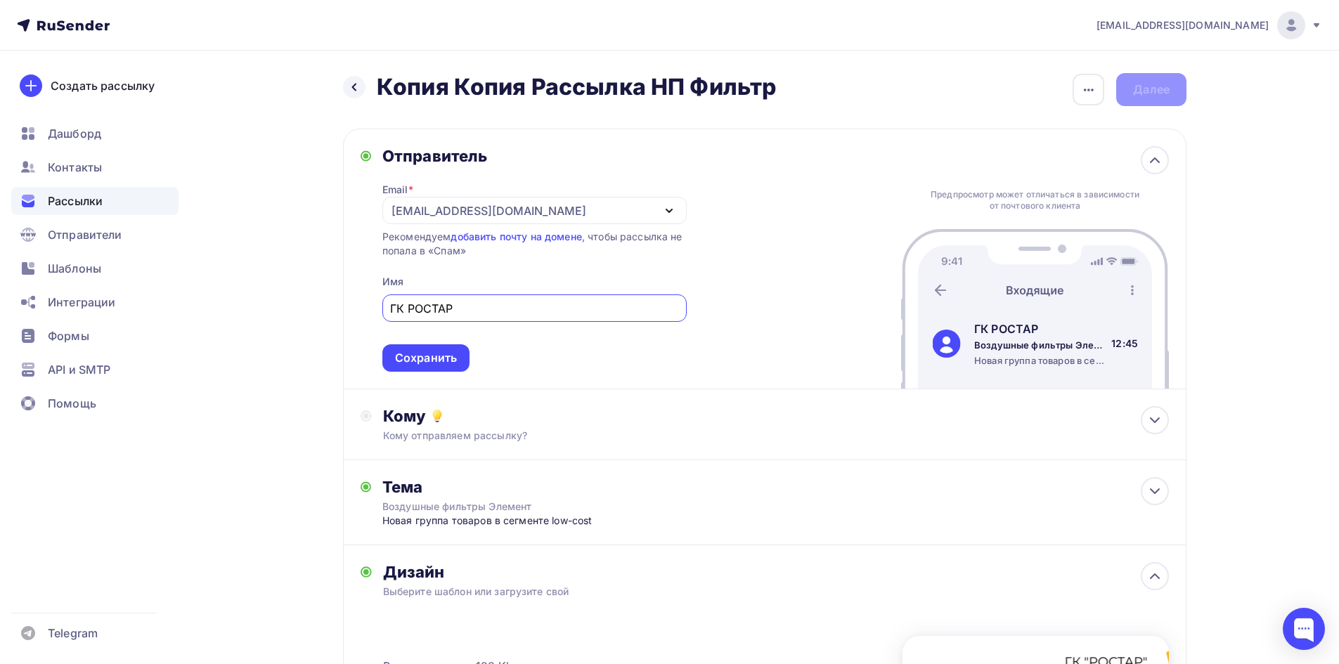
click at [439, 206] on div "[EMAIL_ADDRESS][DOMAIN_NAME]" at bounding box center [488, 210] width 195 height 17
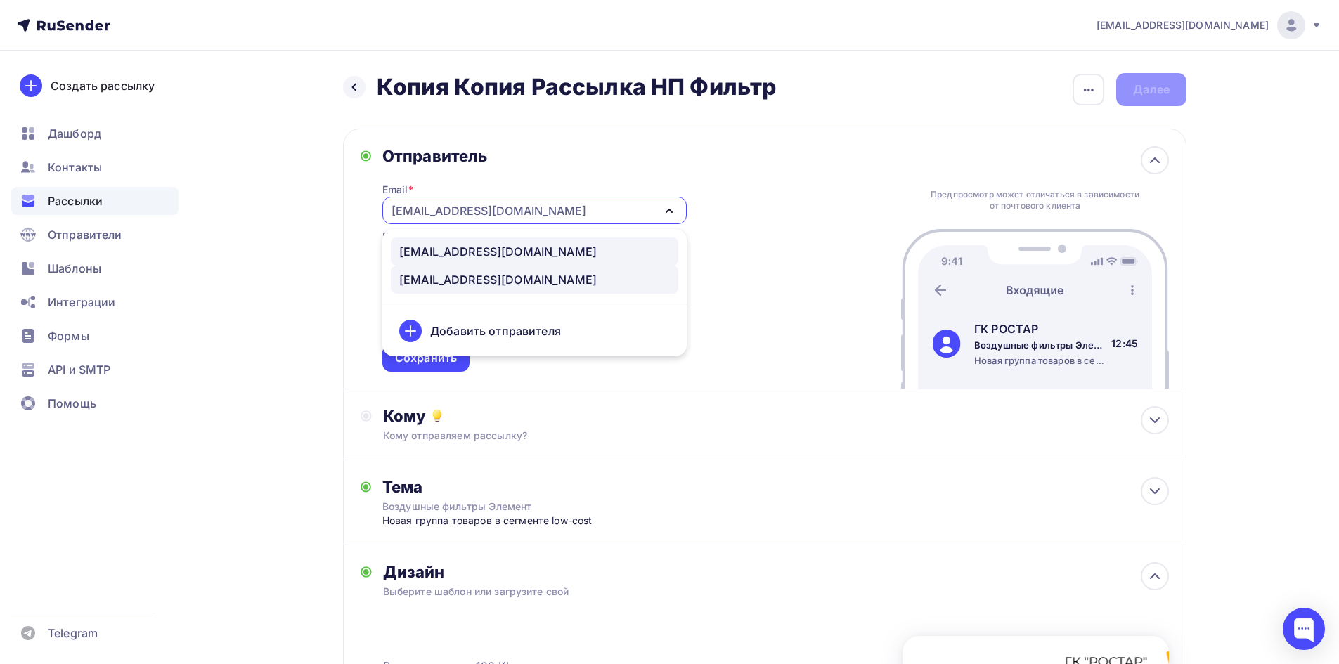
click at [444, 255] on div "[EMAIL_ADDRESS][DOMAIN_NAME]" at bounding box center [497, 251] width 197 height 17
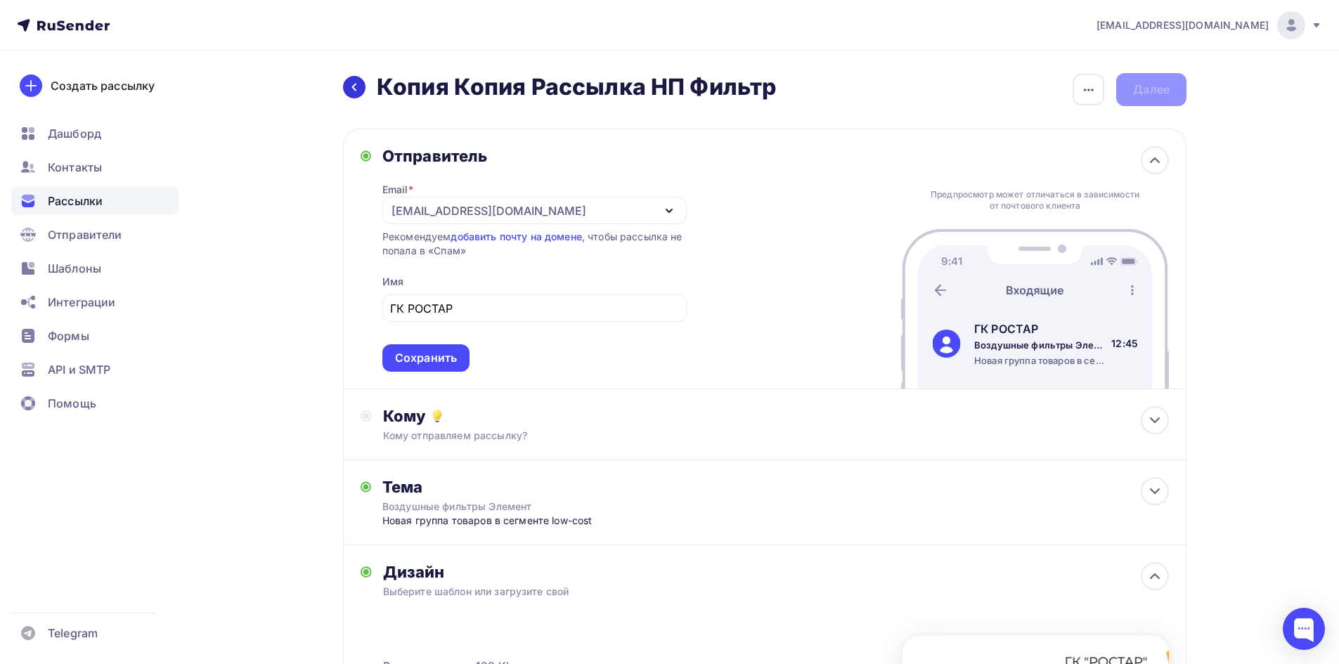
click at [354, 91] on icon at bounding box center [354, 87] width 11 height 11
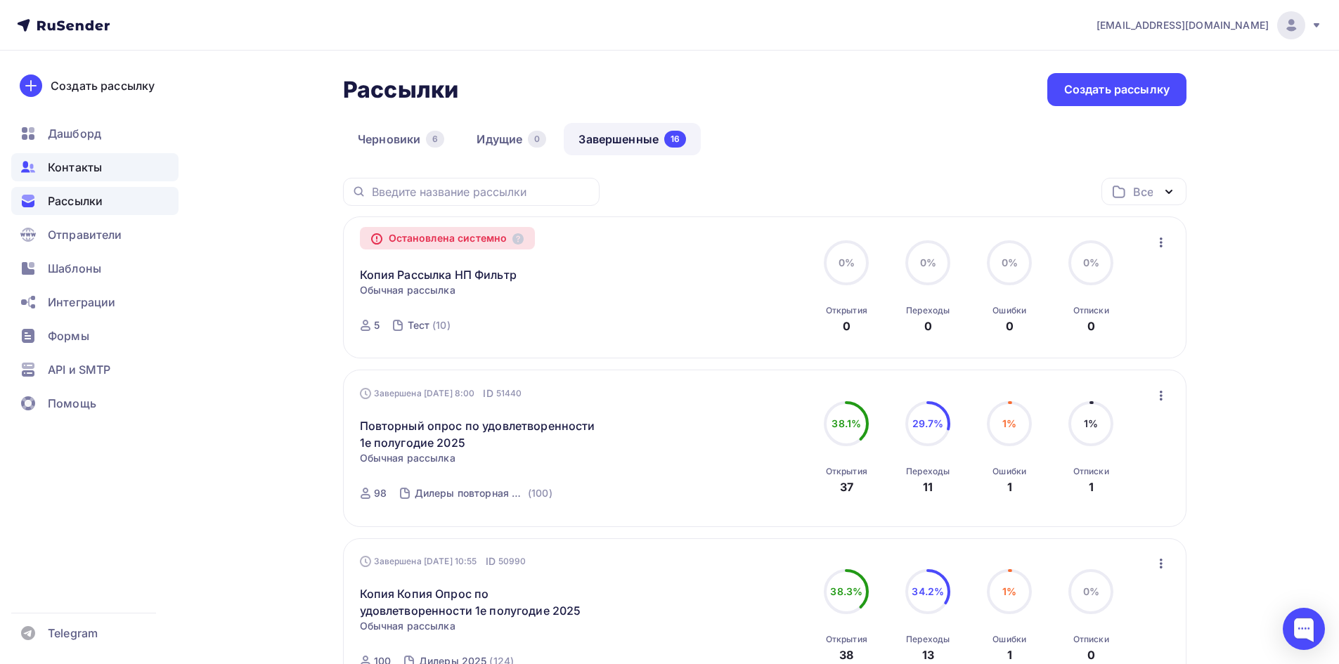
click at [81, 163] on span "Контакты" at bounding box center [75, 167] width 54 height 17
